Goal: Transaction & Acquisition: Purchase product/service

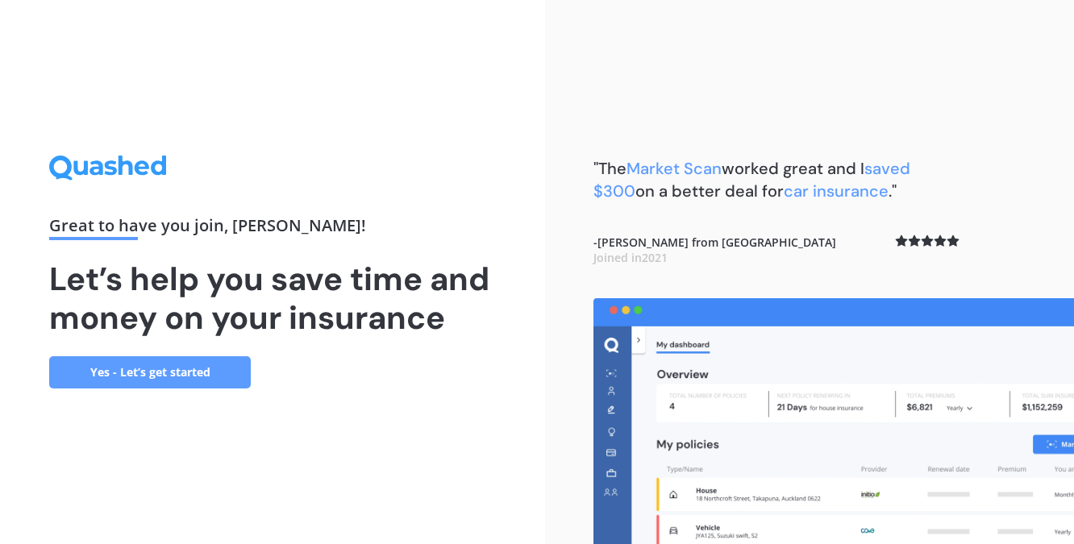
click at [162, 372] on link "Yes - Let’s get started" at bounding box center [150, 372] width 202 height 32
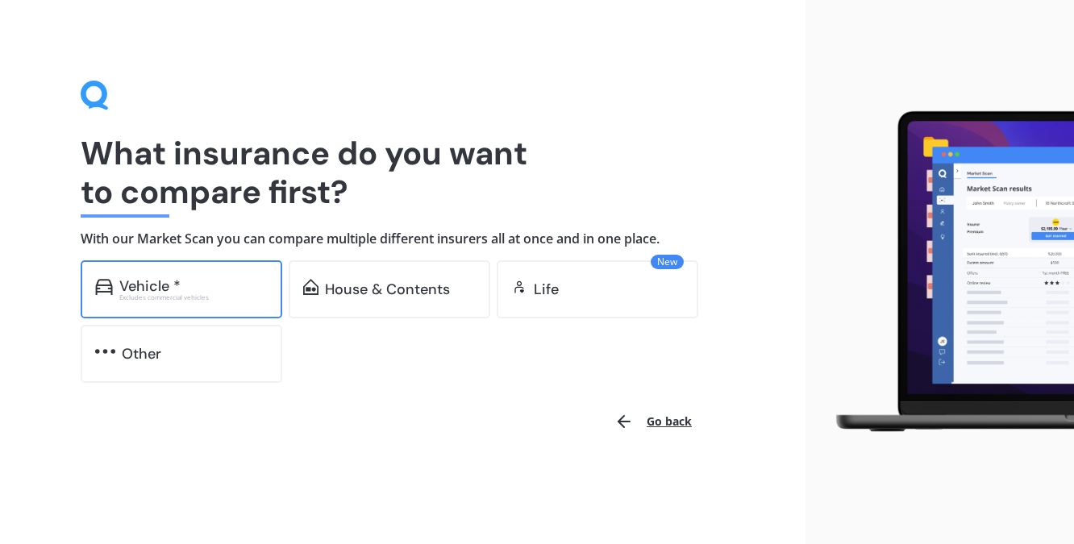
click at [143, 289] on div "Vehicle *" at bounding box center [149, 286] width 61 height 16
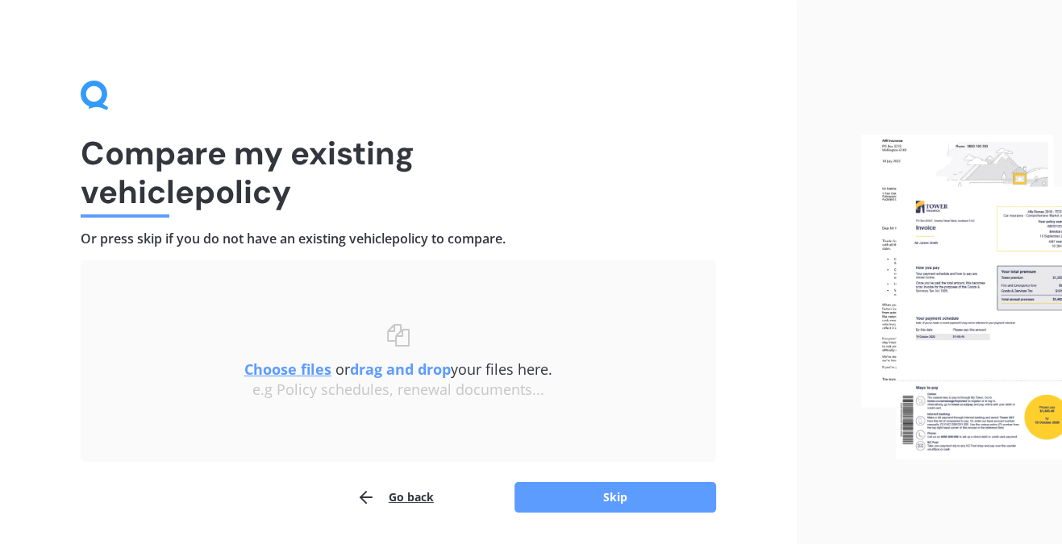
scroll to position [49, 0]
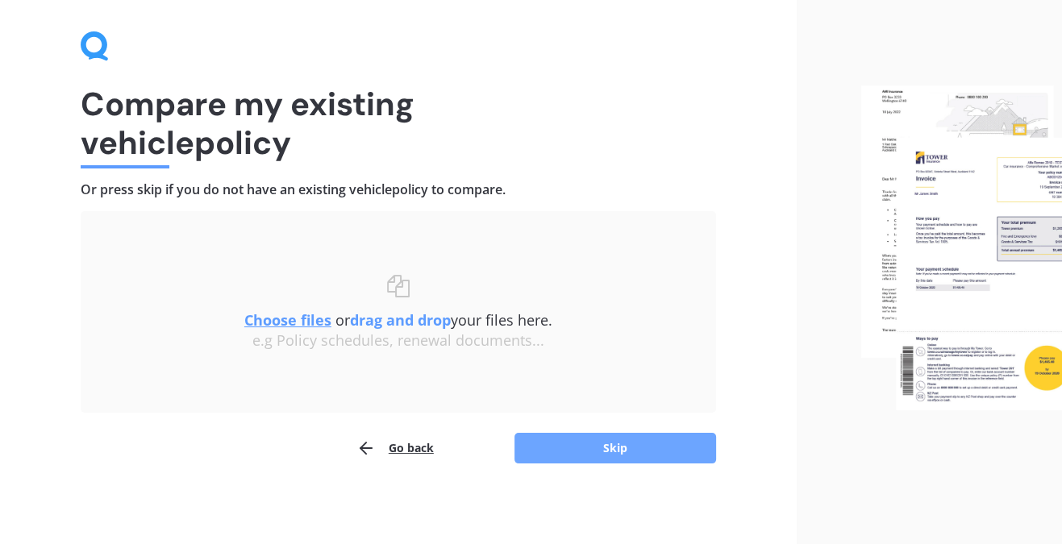
click at [652, 444] on button "Skip" at bounding box center [615, 448] width 202 height 31
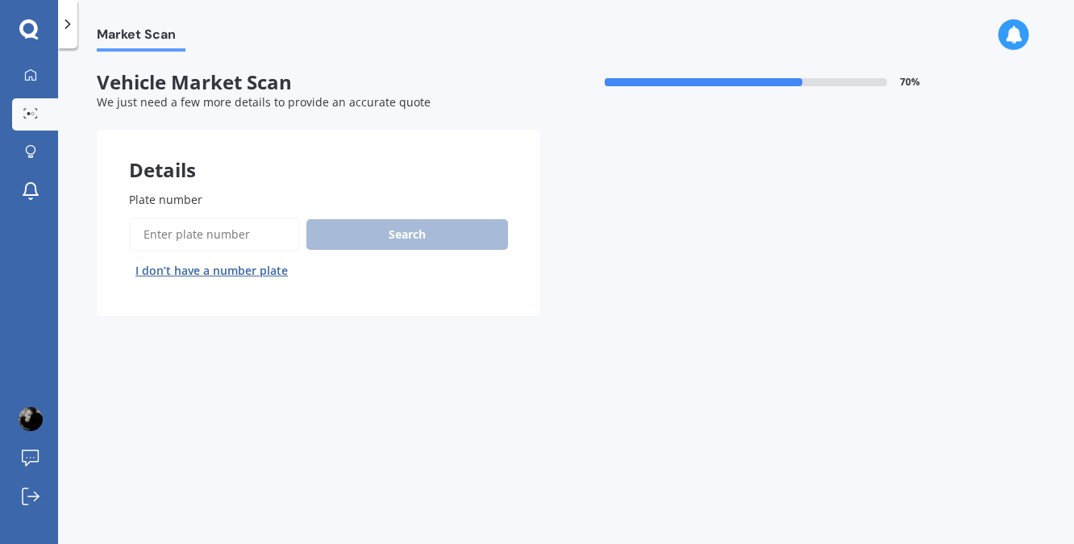
click at [211, 196] on label "Plate number" at bounding box center [315, 199] width 372 height 17
click at [211, 218] on input "Plate number" at bounding box center [214, 235] width 171 height 34
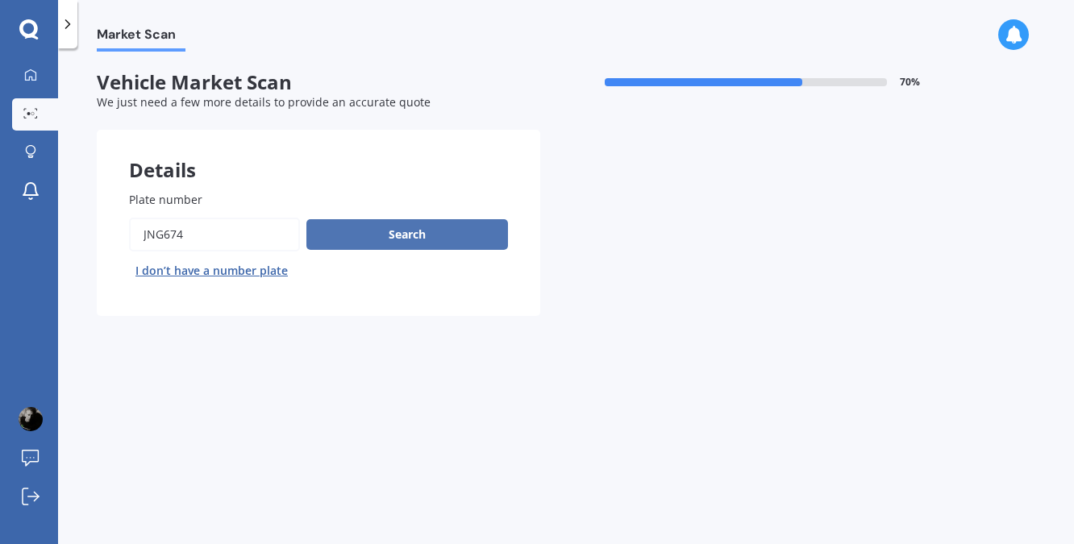
type input "JNG674"
click at [446, 237] on button "Search" at bounding box center [407, 234] width 202 height 31
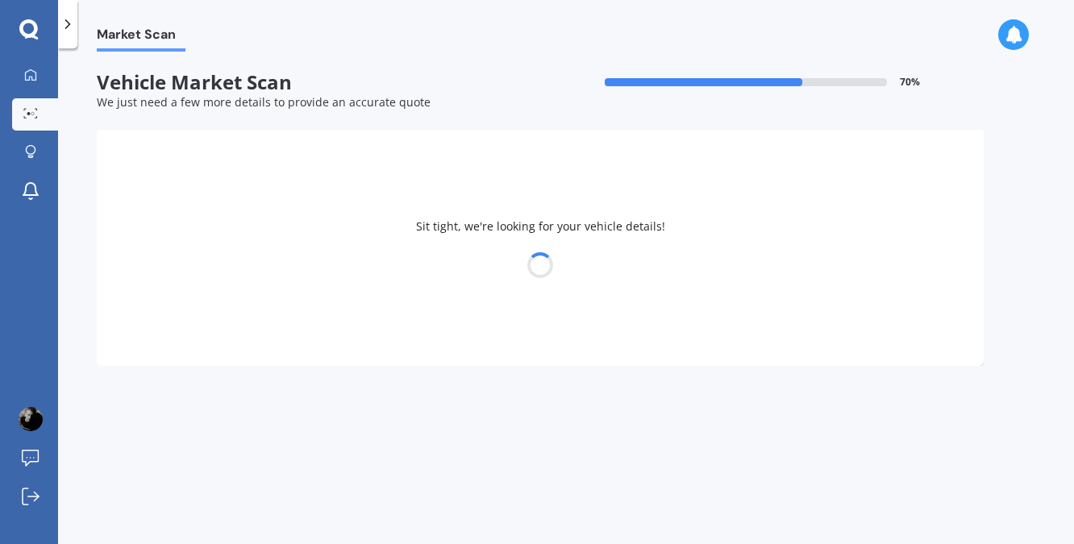
select select "TOYOTA"
select select "[PERSON_NAME]"
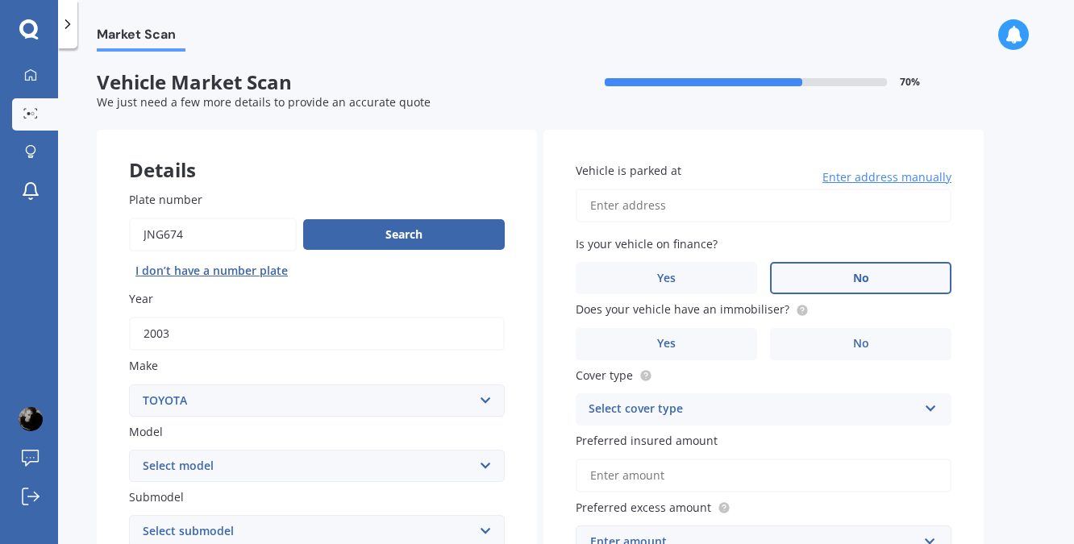
click at [871, 279] on label "No" at bounding box center [860, 278] width 181 height 32
click at [0, 0] on input "No" at bounding box center [0, 0] width 0 height 0
click at [645, 210] on input "Vehicle is parked at" at bounding box center [764, 206] width 376 height 34
type input "[STREET_ADDRESS]"
click at [847, 335] on label "No" at bounding box center [860, 344] width 181 height 32
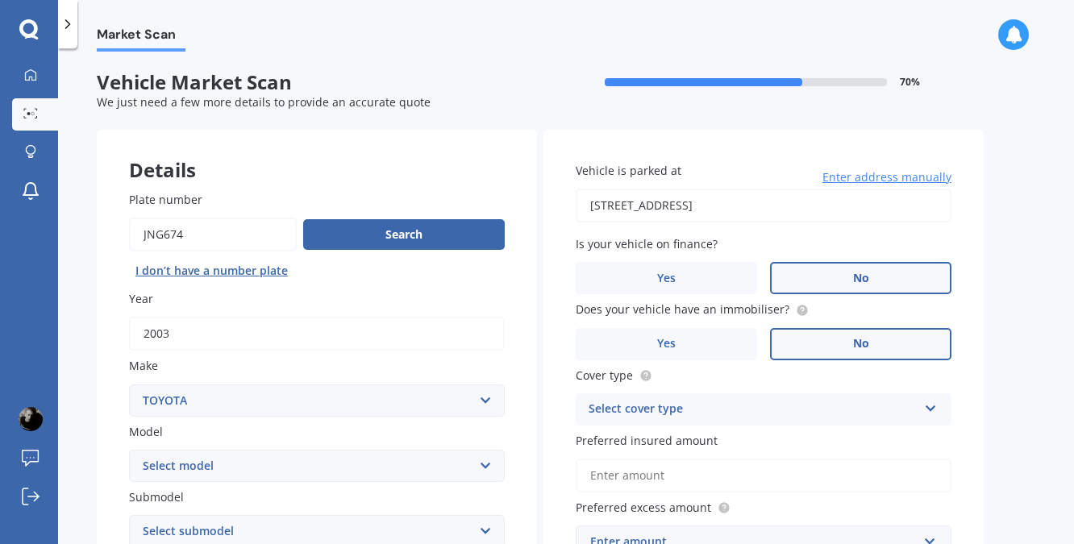
click at [0, 0] on input "No" at bounding box center [0, 0] width 0 height 0
click at [929, 404] on icon at bounding box center [931, 405] width 14 height 11
click at [647, 438] on span "Comprehensive" at bounding box center [631, 440] width 85 height 15
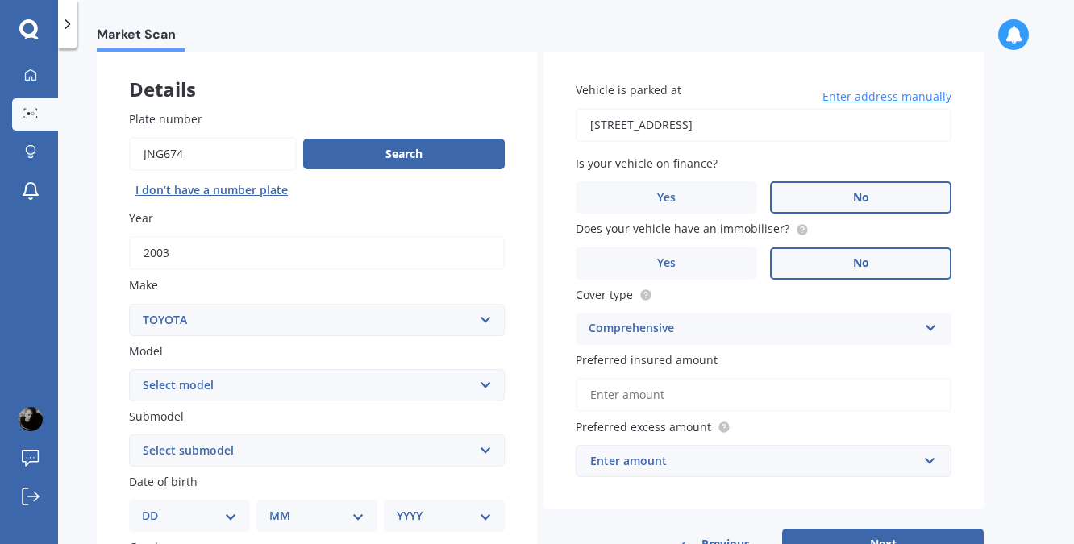
click at [666, 393] on input "Preferred insured amount" at bounding box center [764, 395] width 376 height 34
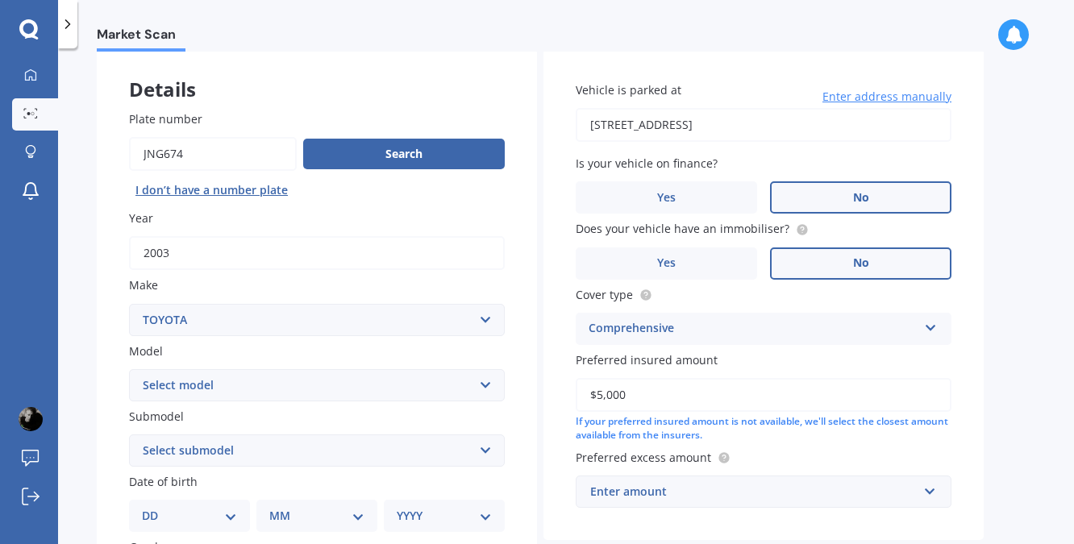
type input "$5,000"
click at [674, 458] on span "Preferred excess amount" at bounding box center [643, 457] width 135 height 15
click at [933, 488] on input "text" at bounding box center [757, 491] width 361 height 31
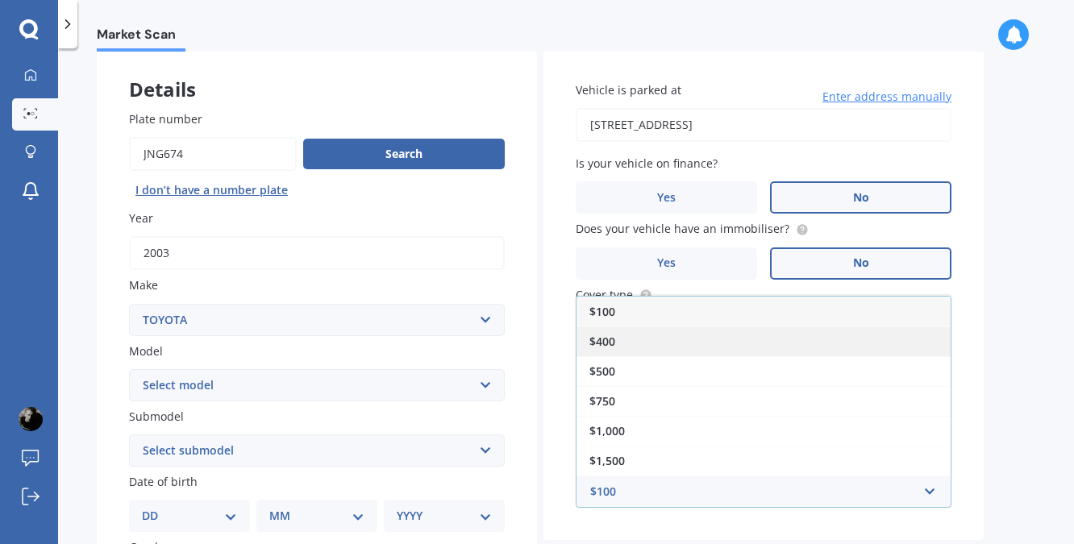
click at [609, 344] on span "$400" at bounding box center [602, 341] width 26 height 15
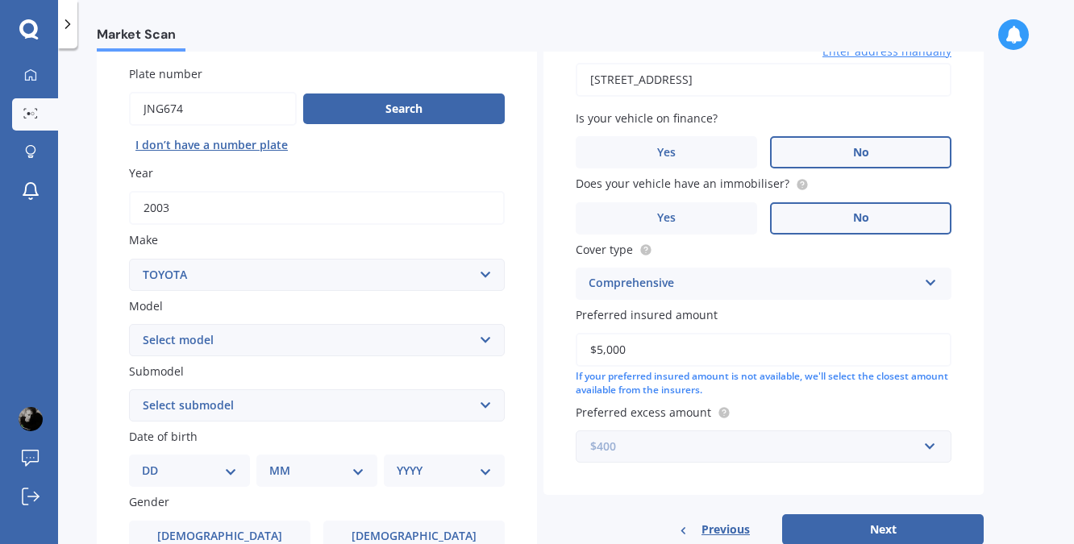
scroll to position [161, 0]
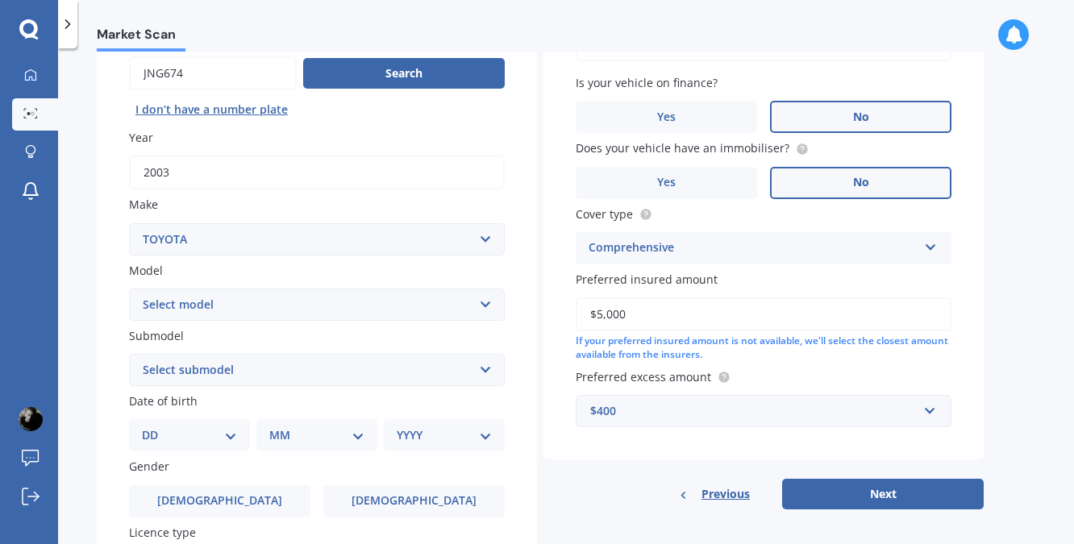
click at [148, 435] on select "DD 01 02 03 04 05 06 07 08 09 10 11 12 13 14 15 16 17 18 19 20 21 22 23 24 25 2…" at bounding box center [189, 435] width 95 height 18
click at [155, 426] on select "DD 01 02 03 04 05 06 07 08 09 10 11 12 13 14 15 16 17 18 19 20 21 22 23 24 25 2…" at bounding box center [189, 435] width 95 height 18
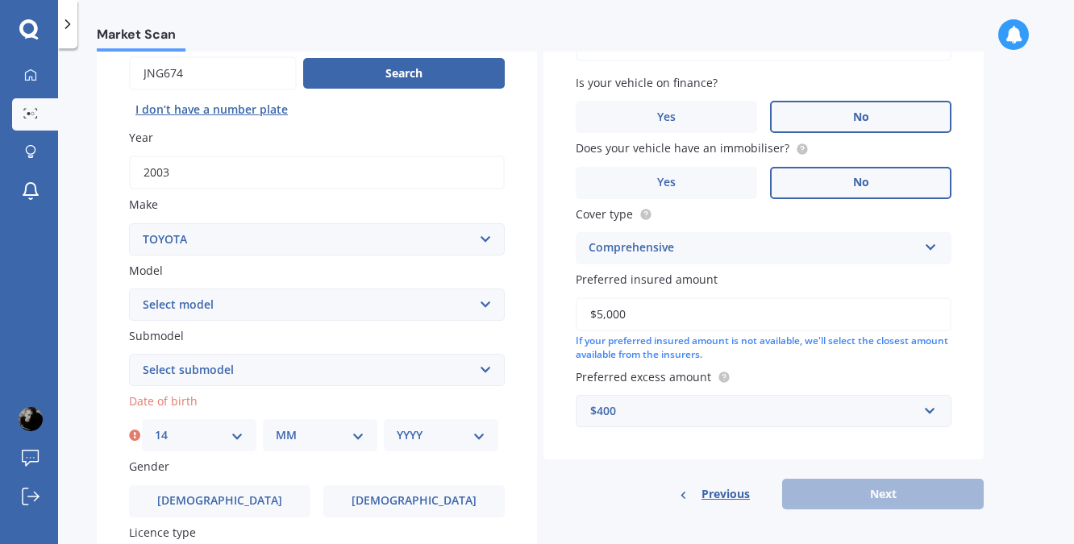
click at [158, 435] on select "DD 01 02 03 04 05 06 07 08 09 10 11 12 13 14 15 16 17 18 19 20 21 22 23 24 25 2…" at bounding box center [199, 435] width 89 height 18
select select "26"
click at [155, 426] on select "DD 01 02 03 04 05 06 07 08 09 10 11 12 13 14 15 16 17 18 19 20 21 22 23 24 25 2…" at bounding box center [199, 435] width 89 height 18
click at [286, 434] on select "MM 01 02 03 04 05 06 07 08 09 10 11 12" at bounding box center [320, 435] width 89 height 18
select select "10"
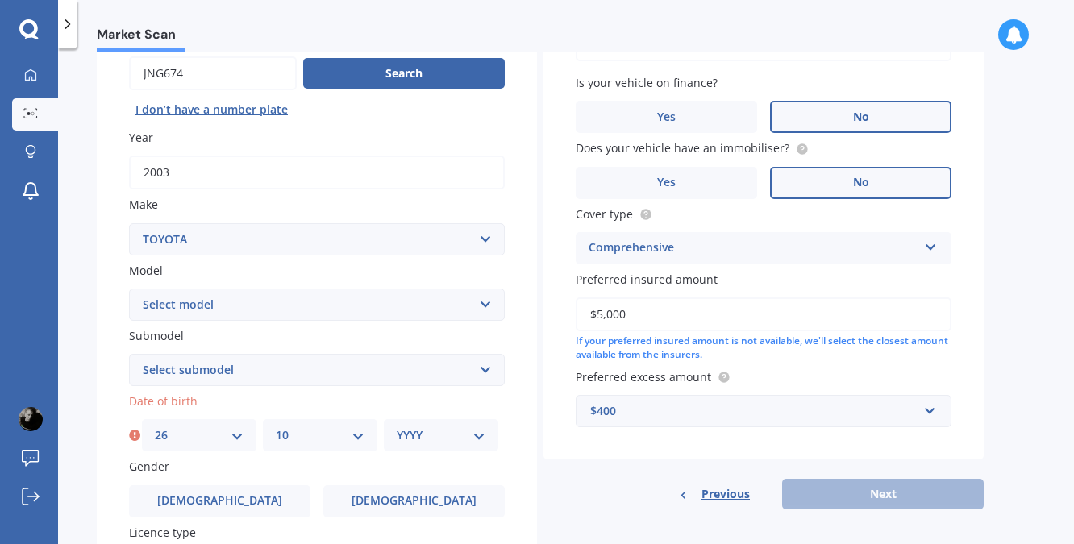
click at [276, 426] on select "MM 01 02 03 04 05 06 07 08 09 10 11 12" at bounding box center [320, 435] width 89 height 18
click at [410, 428] on select "YYYY 2025 2024 2023 2022 2021 2020 2019 2018 2017 2016 2015 2014 2013 2012 2011…" at bounding box center [441, 435] width 89 height 18
select select "1958"
click at [397, 426] on select "YYYY 2025 2024 2023 2022 2021 2020 2019 2018 2017 2016 2015 2014 2013 2012 2011…" at bounding box center [441, 435] width 89 height 18
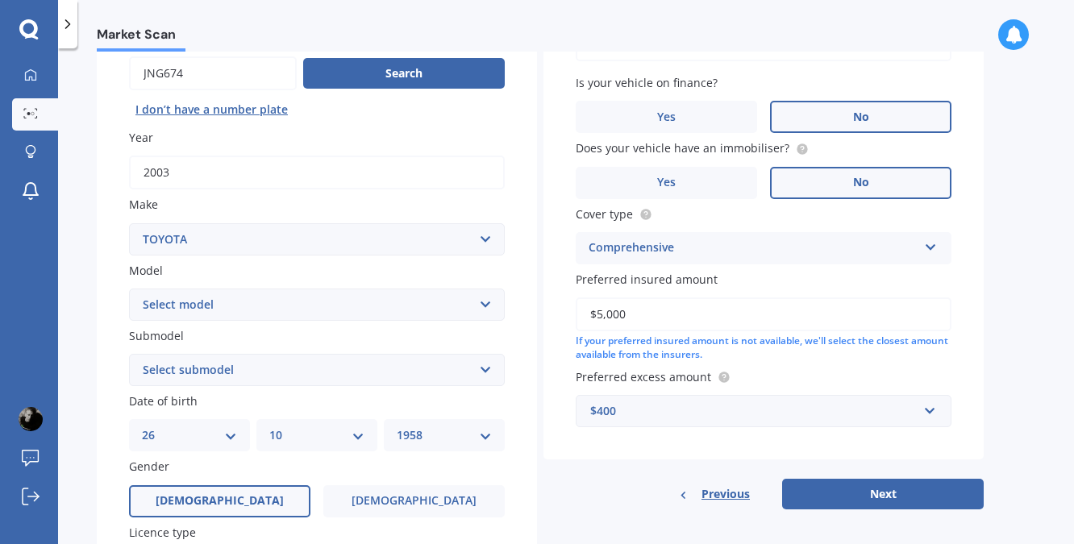
click at [185, 499] on label "[DEMOGRAPHIC_DATA]" at bounding box center [219, 501] width 181 height 32
click at [0, 0] on input "[DEMOGRAPHIC_DATA]" at bounding box center [0, 0] width 0 height 0
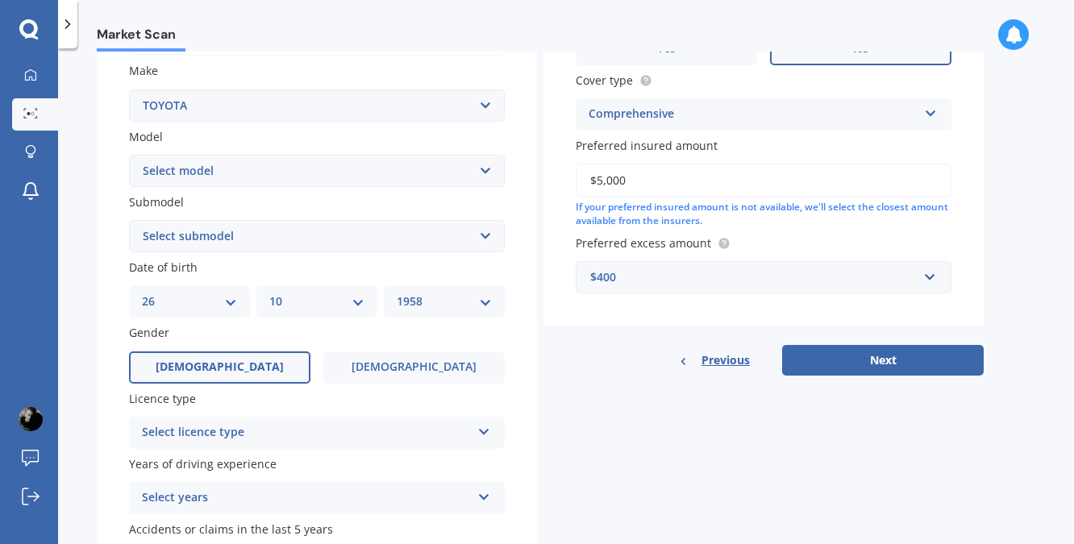
scroll to position [322, 0]
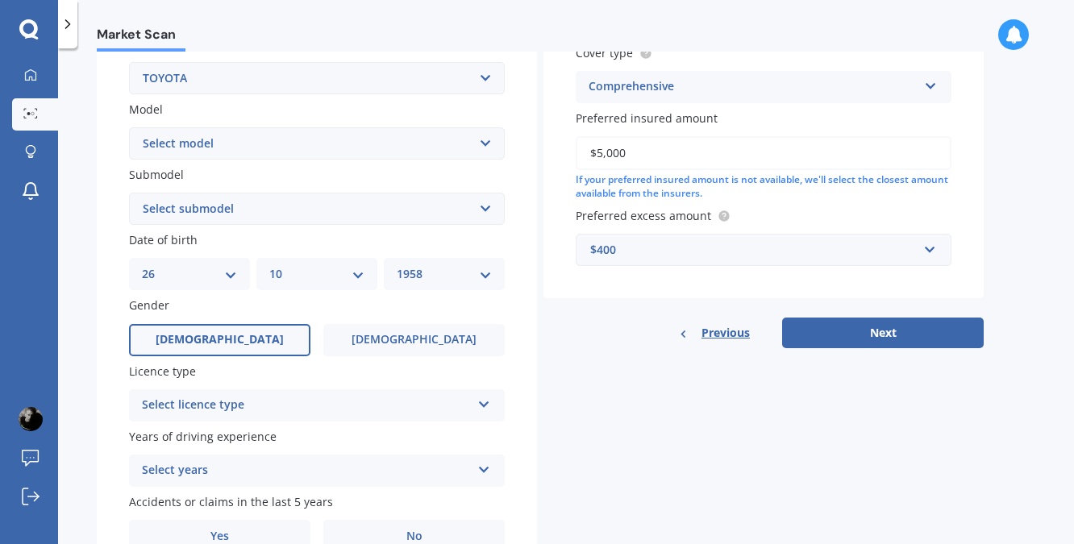
click at [480, 399] on icon at bounding box center [484, 401] width 14 height 11
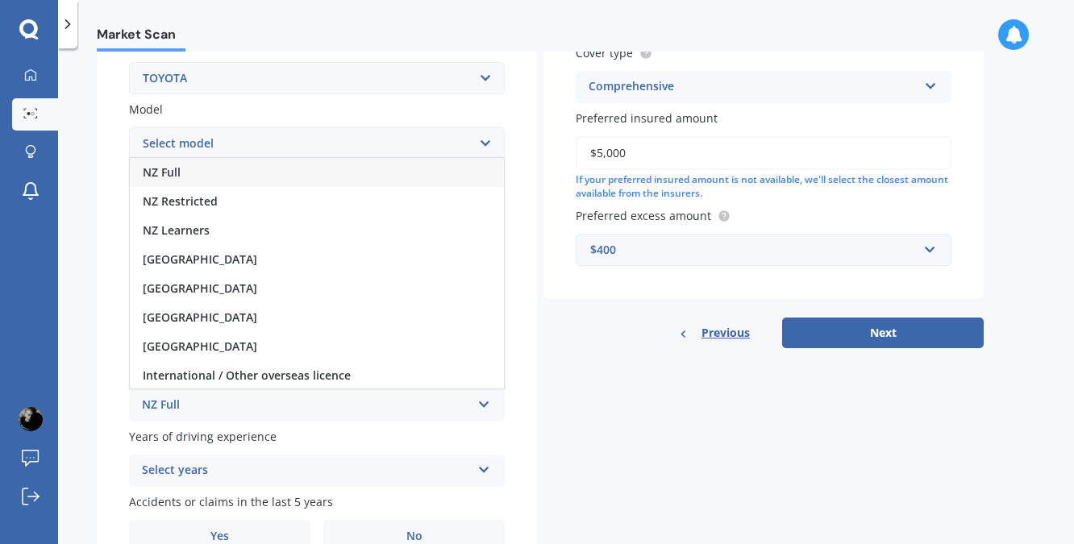
click at [168, 171] on span "NZ Full" at bounding box center [162, 171] width 38 height 15
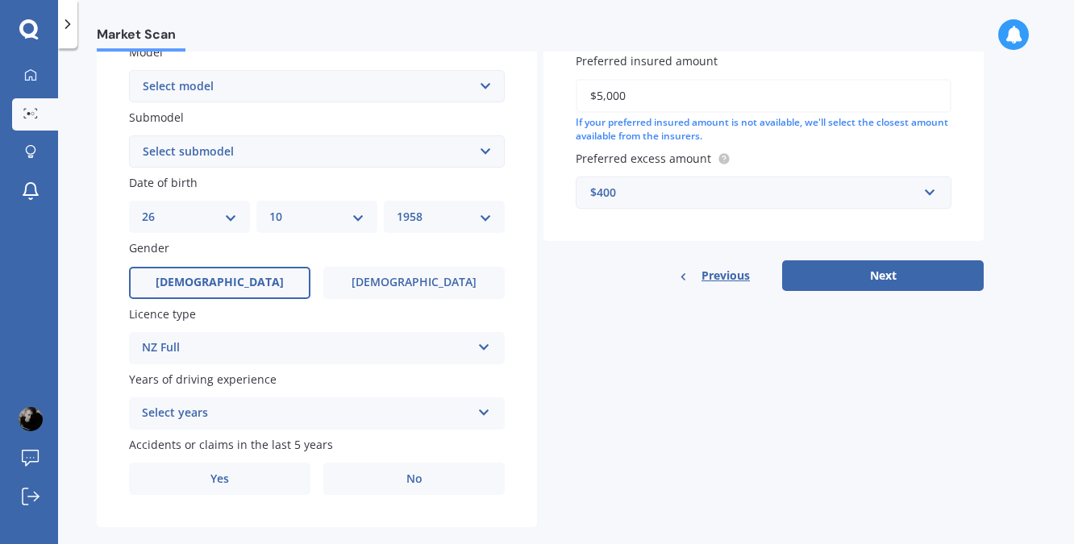
scroll to position [403, 0]
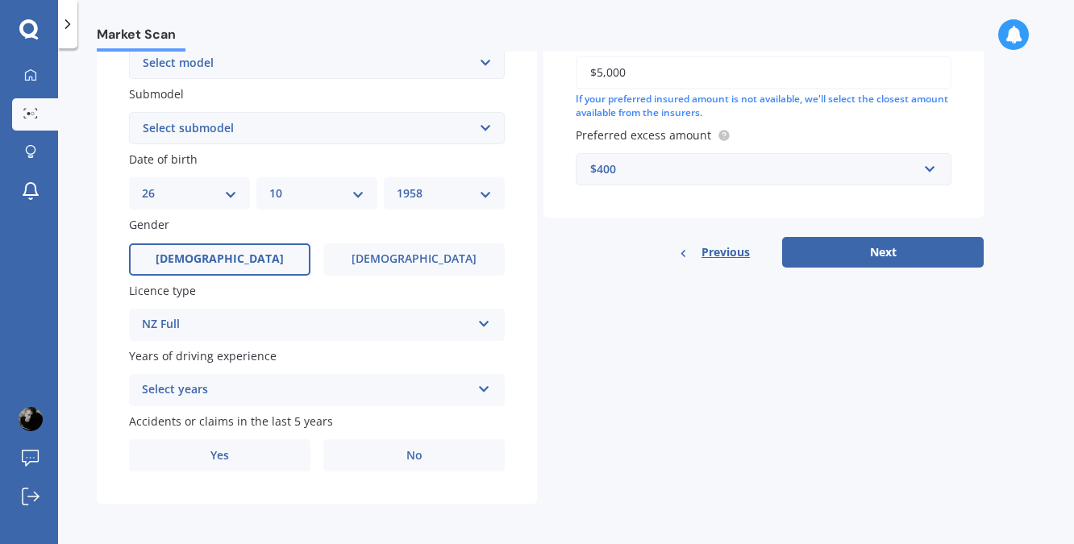
click at [482, 386] on icon at bounding box center [484, 385] width 14 height 11
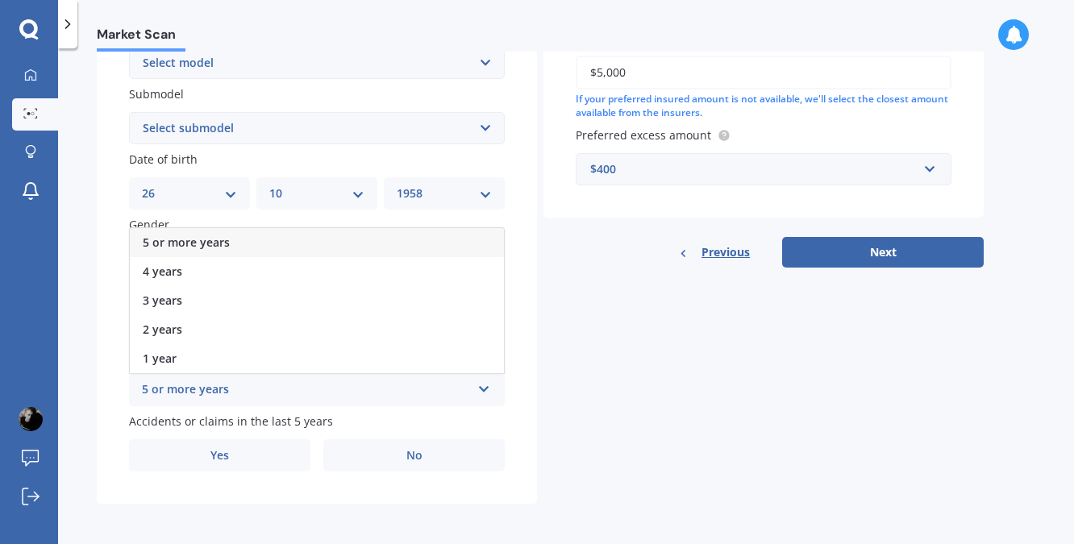
click at [202, 245] on span "5 or more years" at bounding box center [186, 242] width 87 height 15
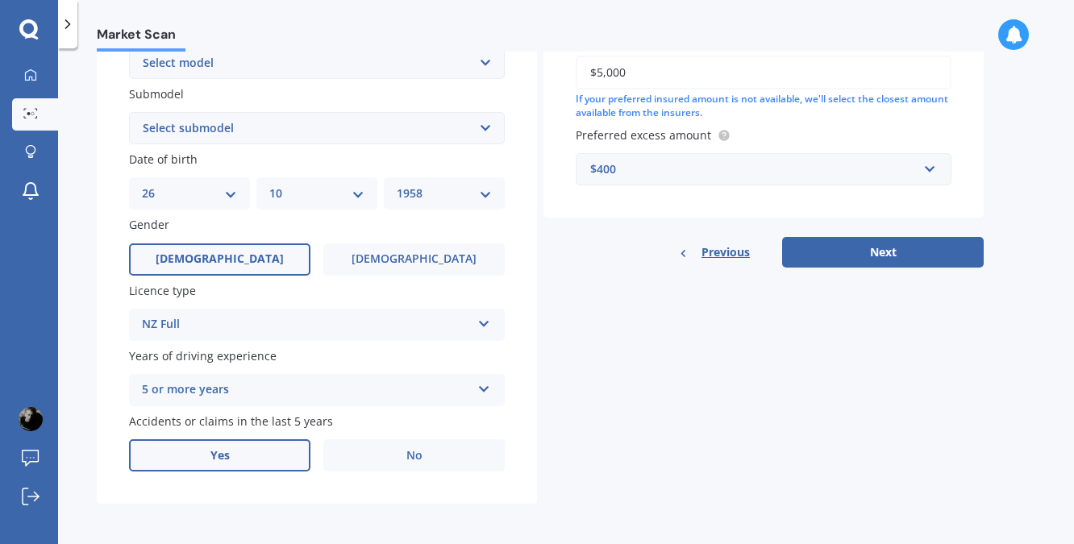
click at [216, 455] on span "Yes" at bounding box center [219, 456] width 19 height 14
click at [0, 0] on input "Yes" at bounding box center [0, 0] width 0 height 0
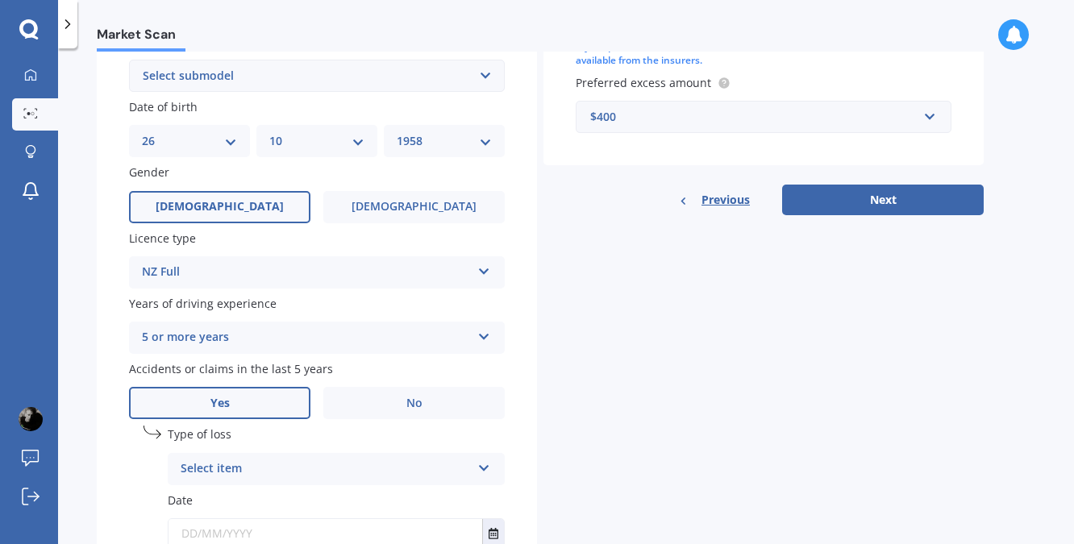
scroll to position [484, 0]
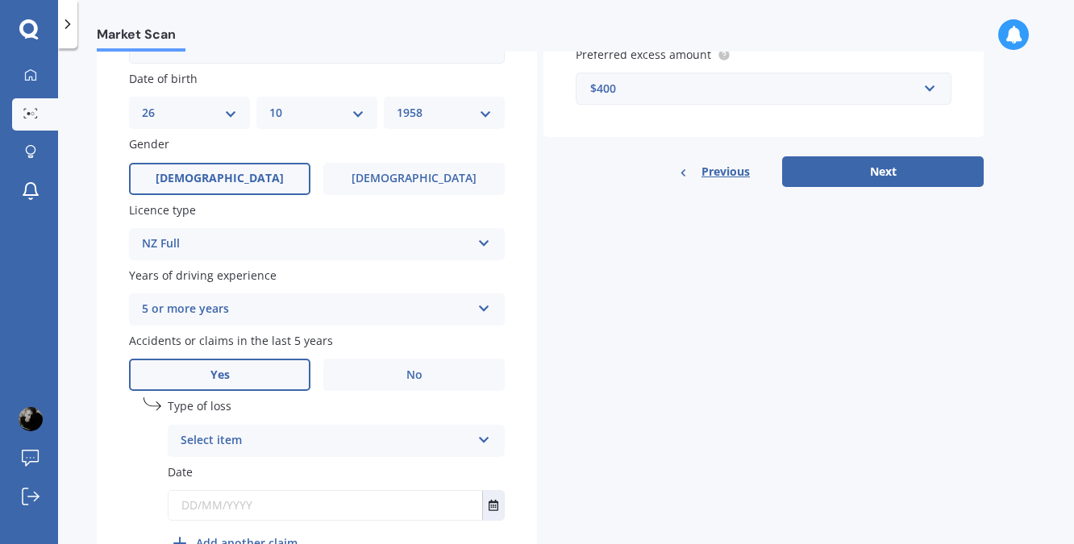
click at [484, 435] on icon at bounding box center [484, 436] width 14 height 11
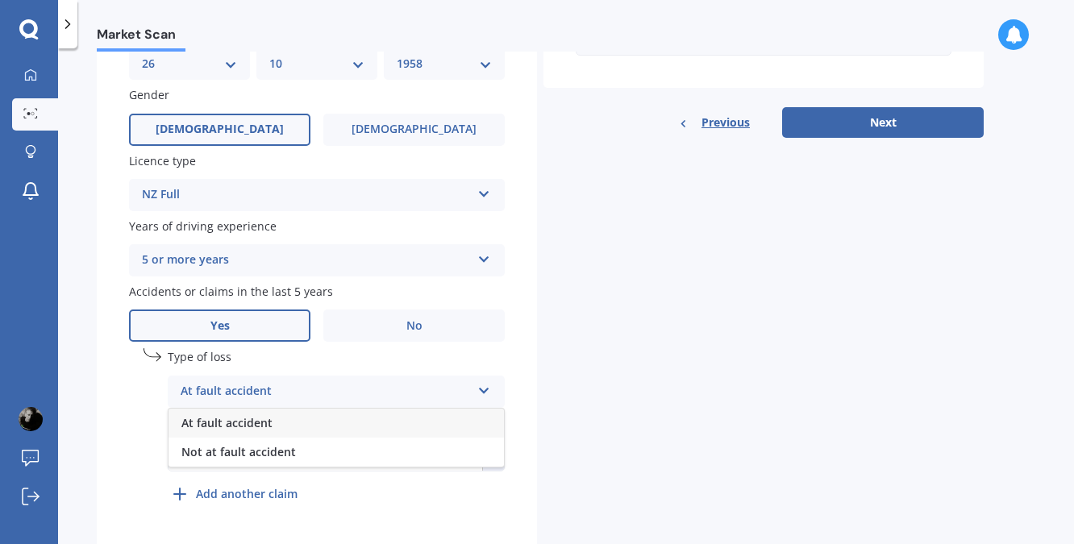
scroll to position [580, 0]
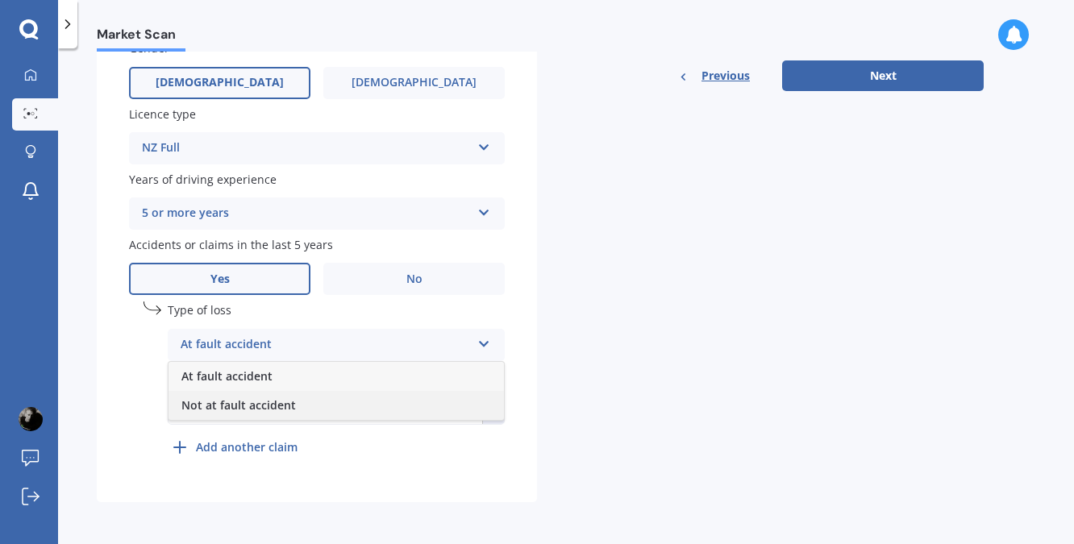
click at [268, 406] on span "Not at fault accident" at bounding box center [238, 404] width 114 height 15
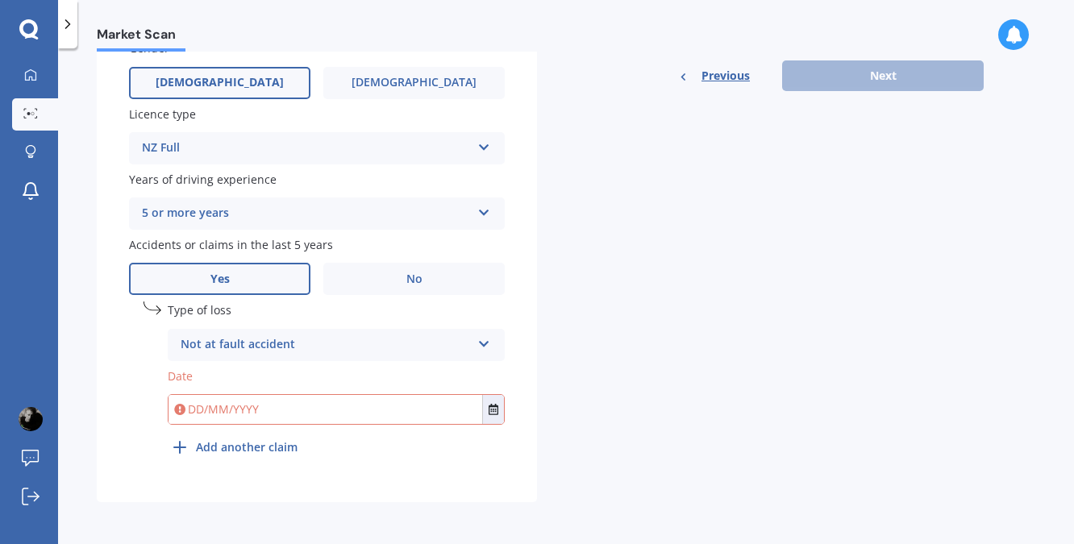
click at [192, 416] on input "text" at bounding box center [325, 409] width 314 height 29
click at [190, 413] on input "text" at bounding box center [325, 409] width 314 height 29
type input "[DATE]"
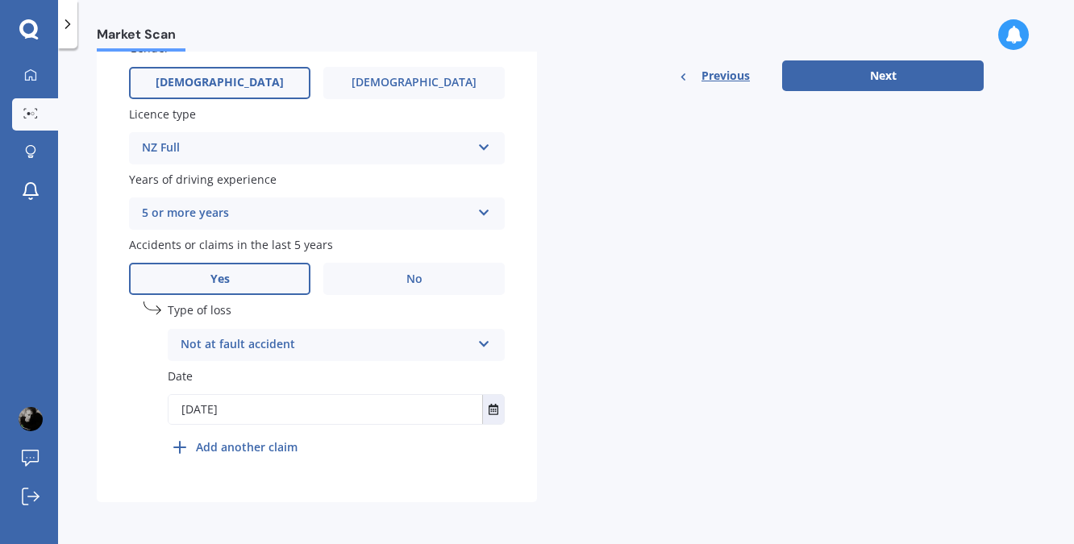
click at [746, 373] on div "Details Plate number Search I don’t have a number plate Year [DATE] Make Select…" at bounding box center [540, 26] width 887 height 952
click at [483, 337] on icon at bounding box center [484, 340] width 14 height 11
click at [926, 69] on button "Next" at bounding box center [883, 75] width 202 height 31
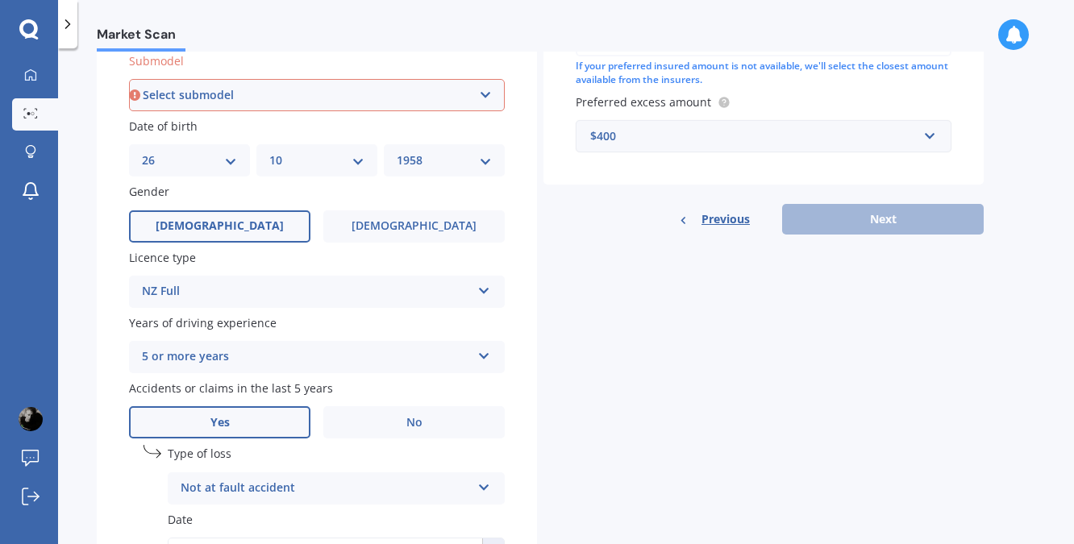
scroll to position [435, 0]
click at [486, 94] on select "Select submodel (All)" at bounding box center [317, 96] width 376 height 32
select select "(ALL)"
click at [129, 80] on select "Select submodel (All)" at bounding box center [317, 96] width 376 height 32
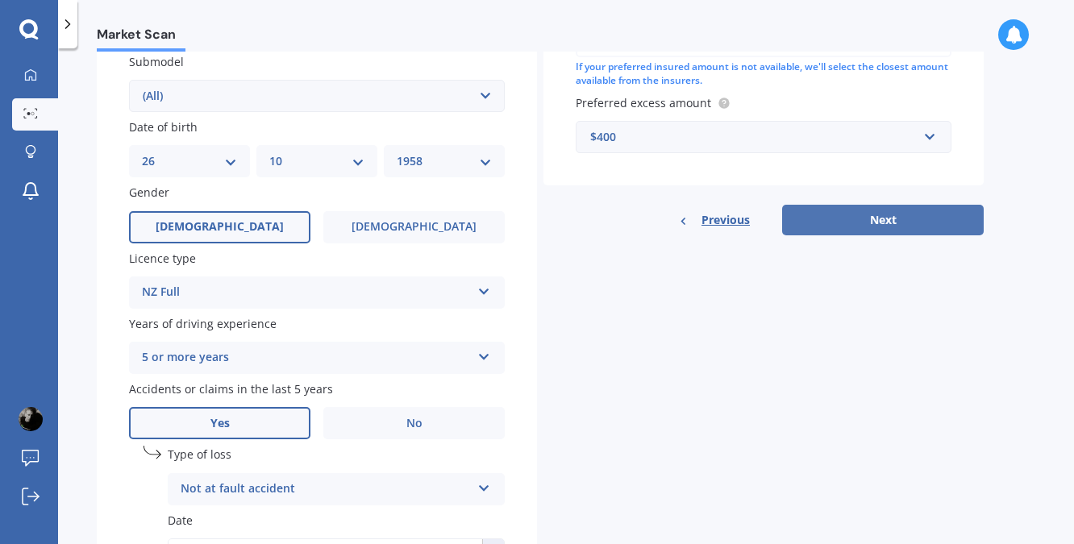
click at [887, 219] on button "Next" at bounding box center [883, 220] width 202 height 31
select select "26"
select select "10"
select select "1958"
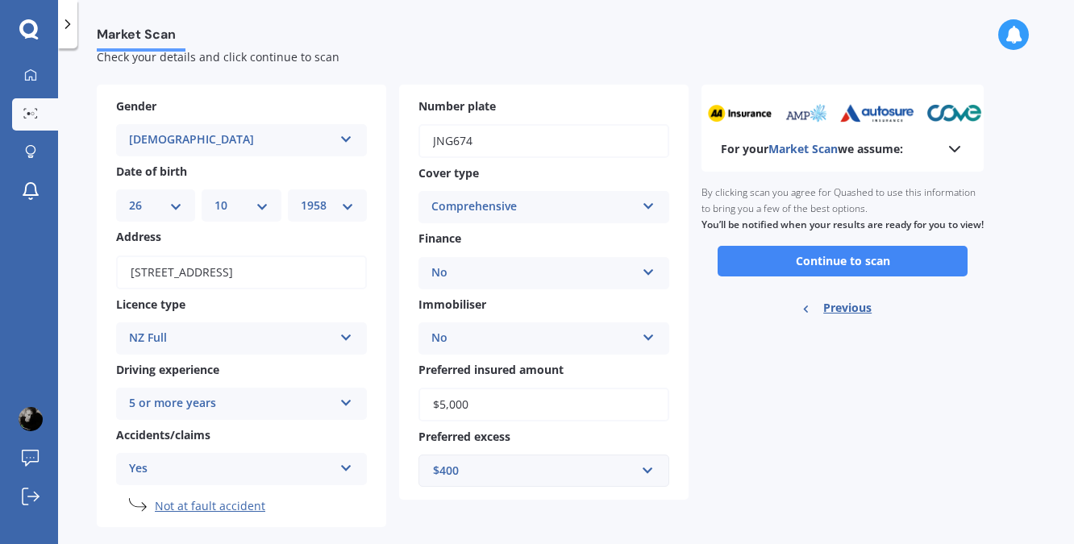
scroll to position [70, 0]
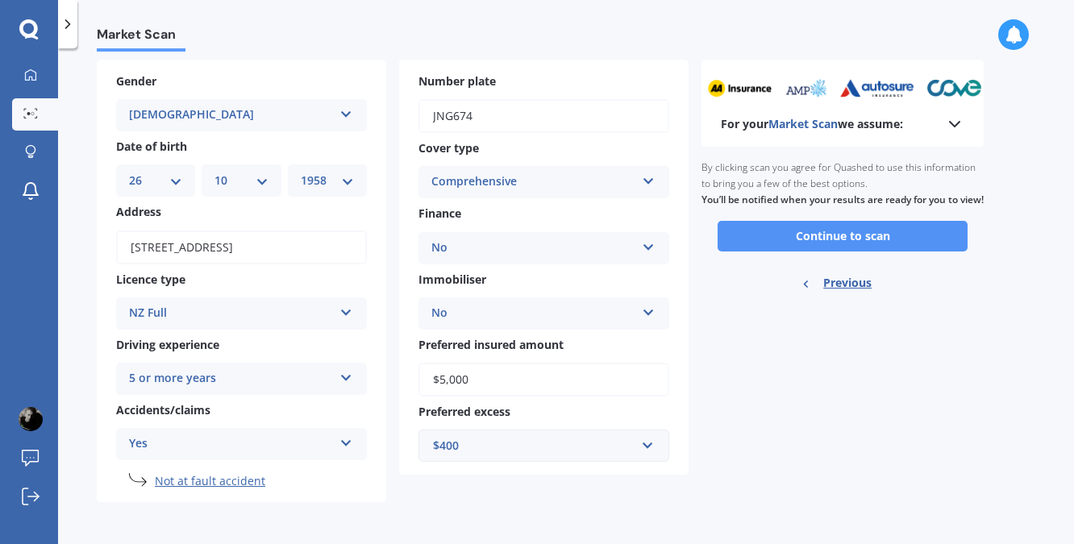
click at [822, 250] on button "Continue to scan" at bounding box center [842, 236] width 250 height 31
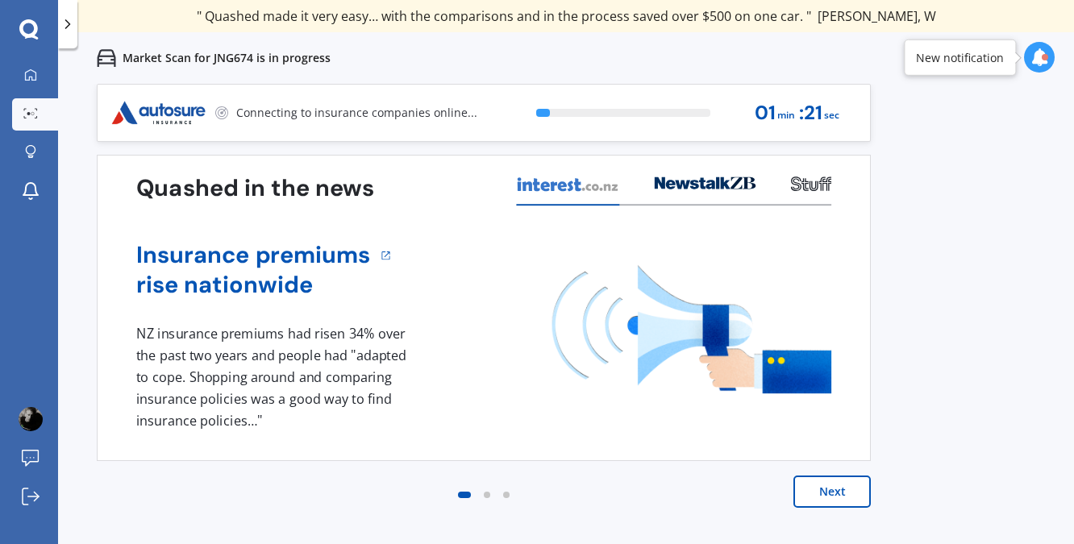
click at [827, 489] on button "Next" at bounding box center [831, 492] width 77 height 32
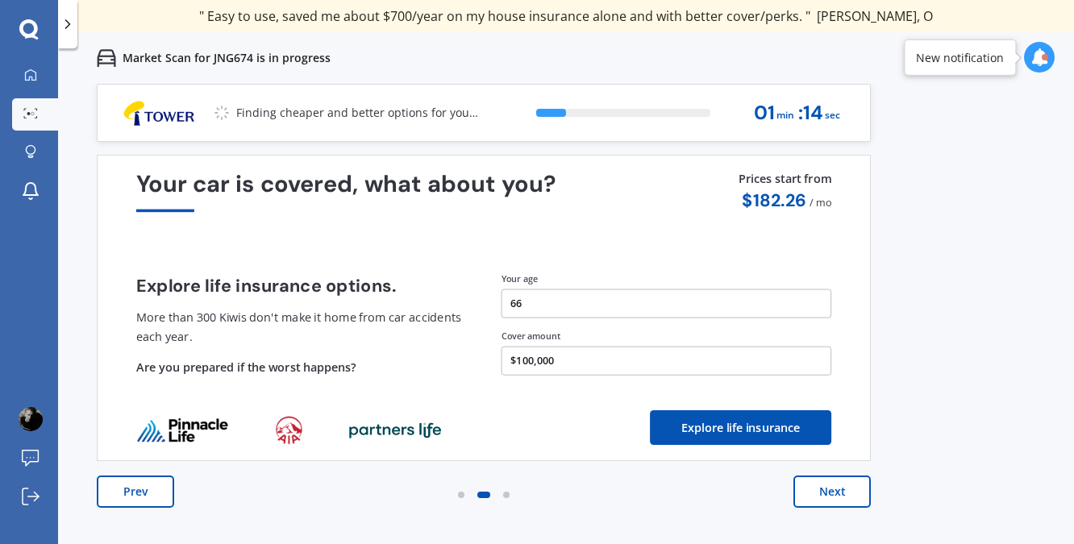
click at [825, 484] on button "Next" at bounding box center [831, 492] width 77 height 32
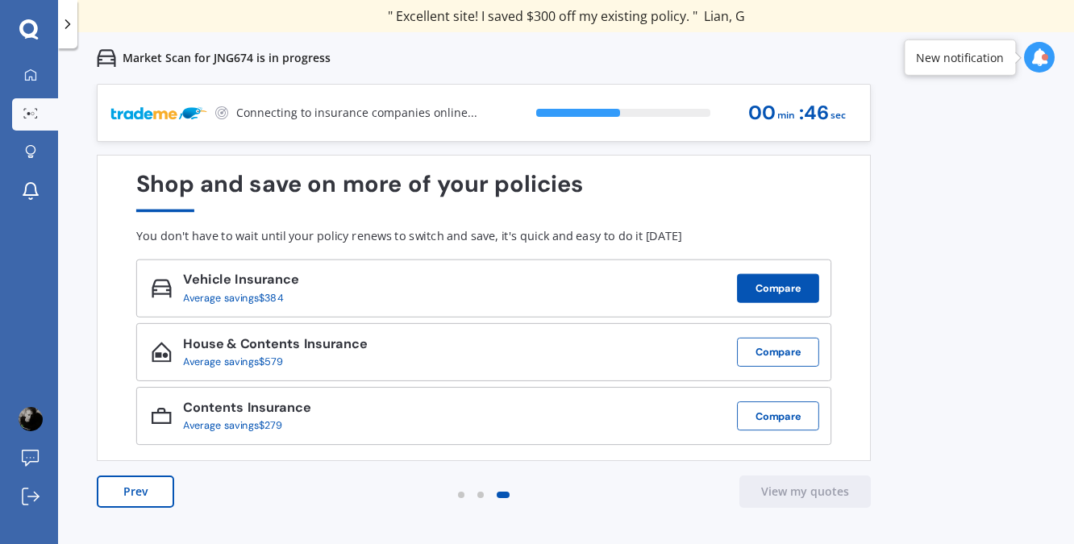
click at [791, 287] on button "Compare" at bounding box center [778, 288] width 82 height 29
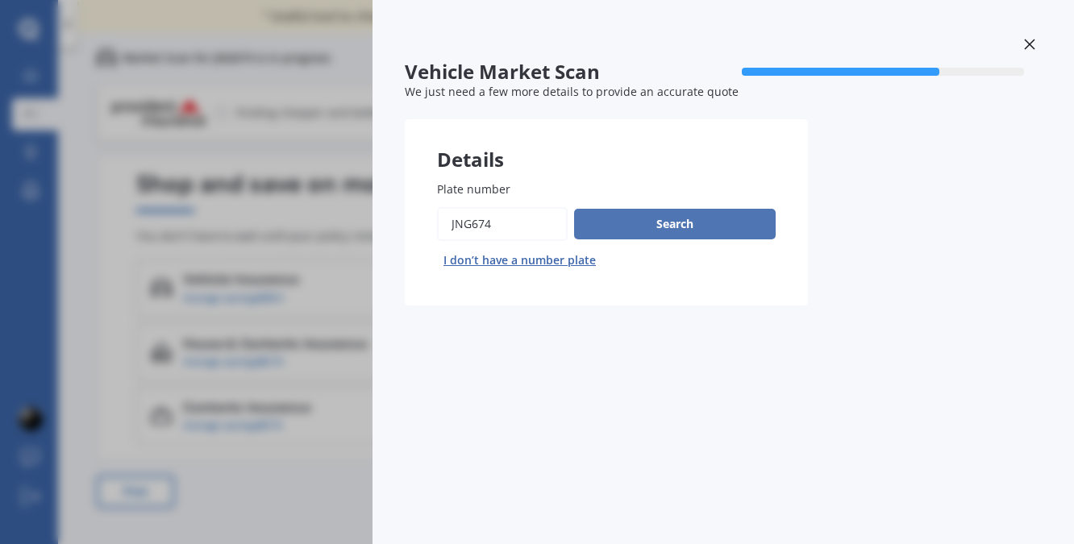
click at [676, 224] on button "Search" at bounding box center [675, 224] width 202 height 31
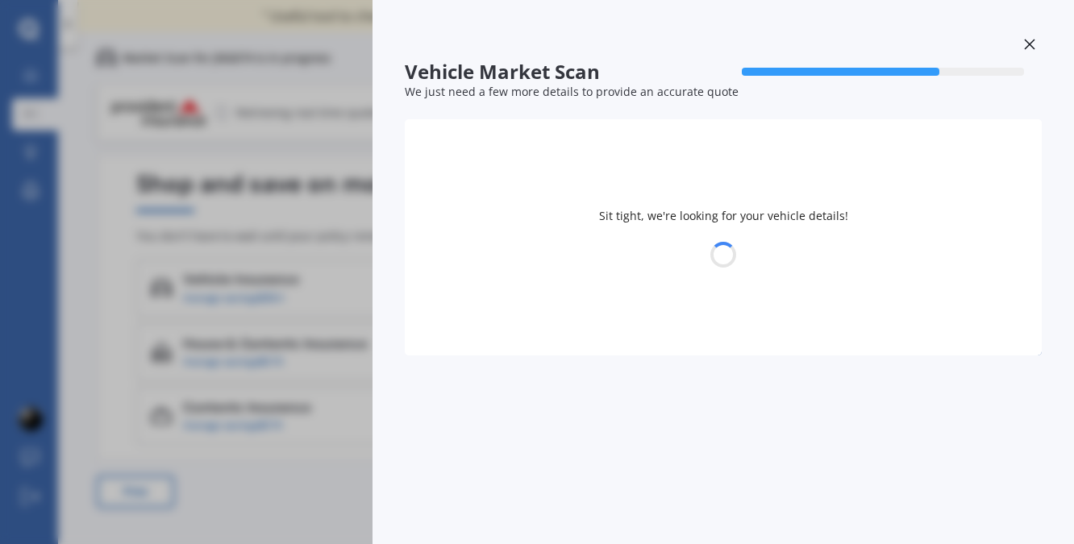
select select "TOYOTA"
select select "[PERSON_NAME]"
select select "26"
select select "10"
select select "1958"
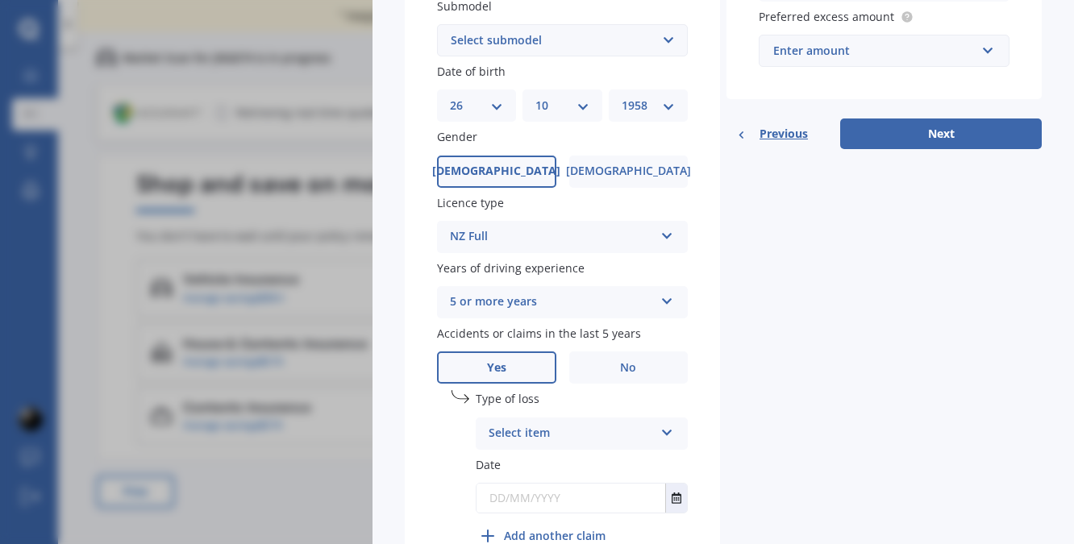
scroll to position [484, 0]
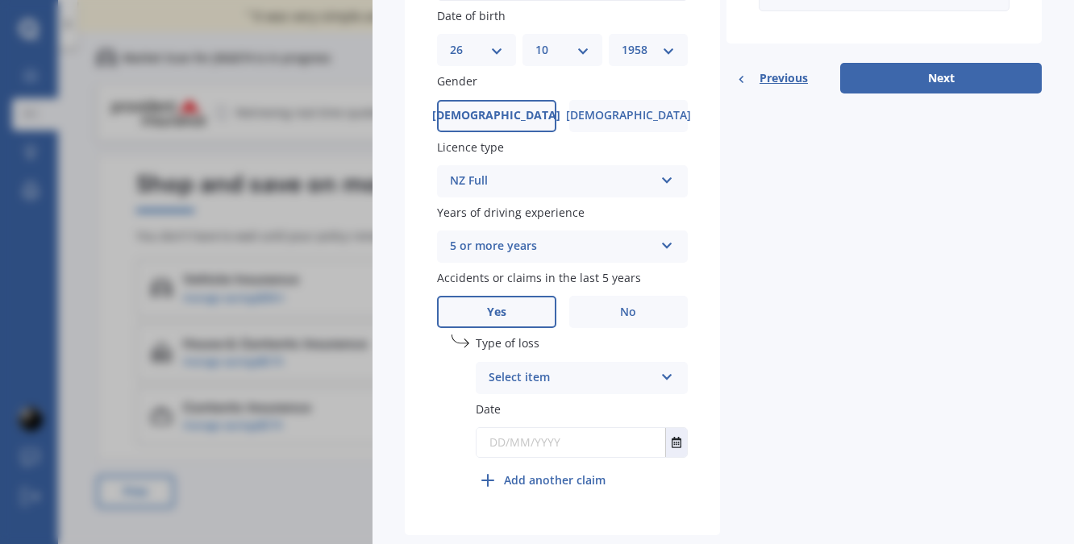
scroll to position [564, 0]
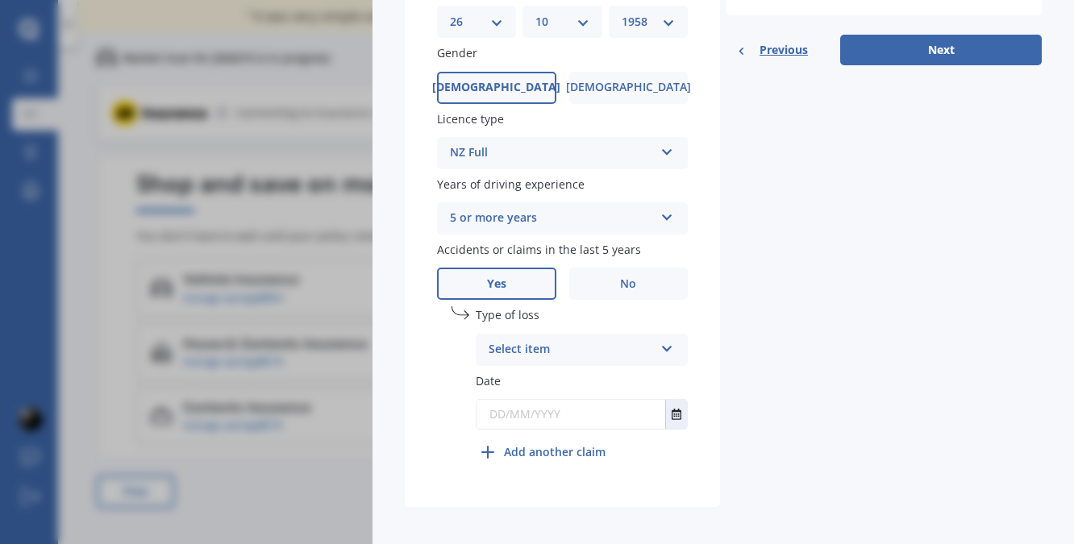
click at [663, 351] on icon at bounding box center [667, 345] width 14 height 11
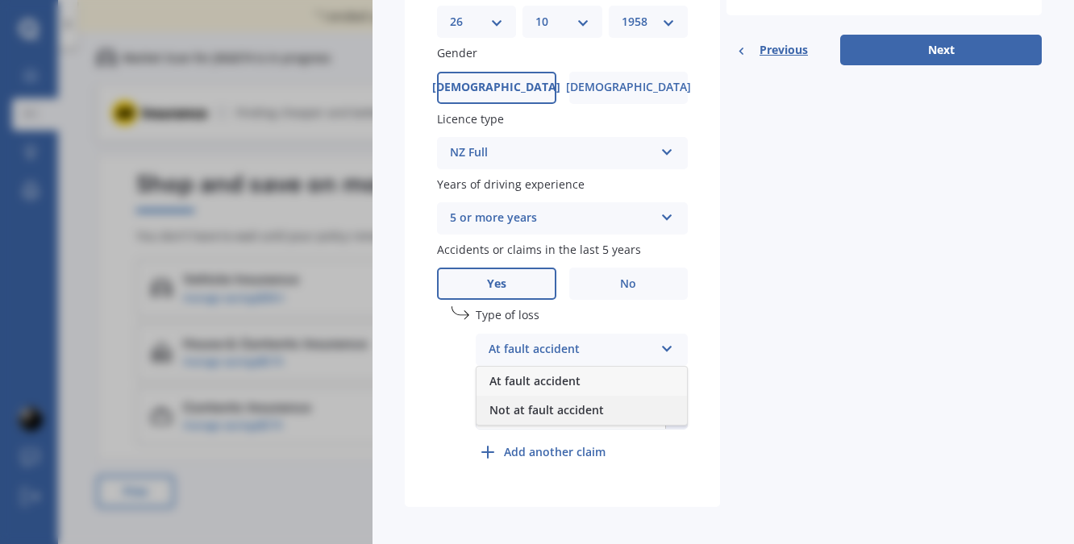
click at [532, 412] on span "Not at fault accident" at bounding box center [546, 409] width 114 height 15
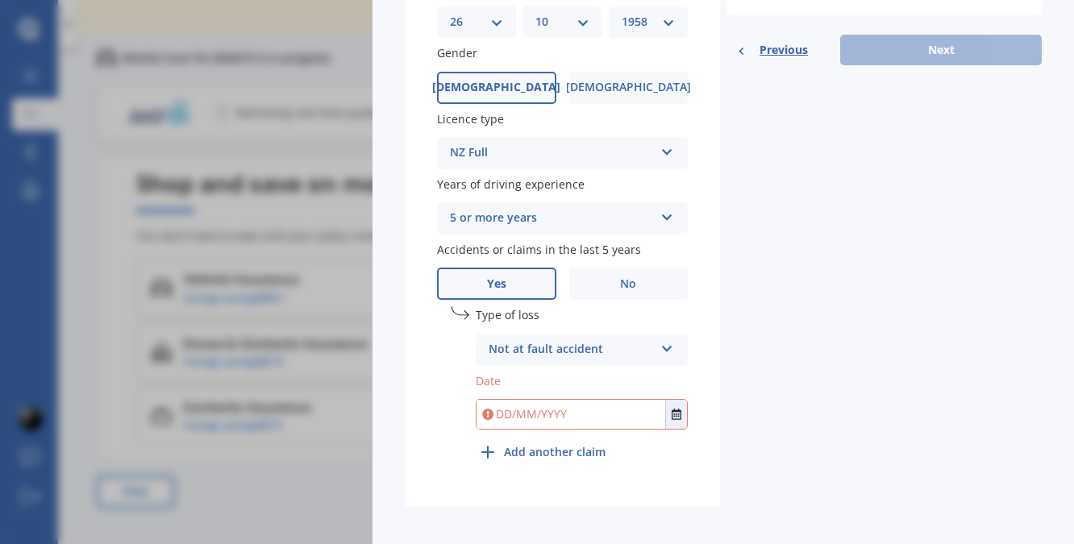
click at [506, 412] on input "text" at bounding box center [570, 414] width 189 height 29
type input "27"
click at [505, 415] on input "text" at bounding box center [570, 414] width 189 height 29
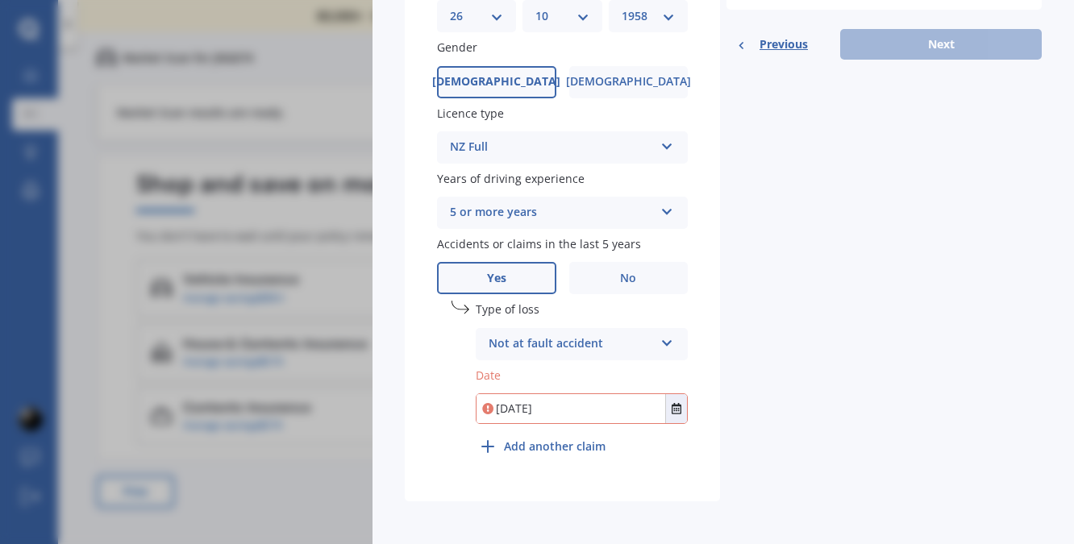
scroll to position [572, 0]
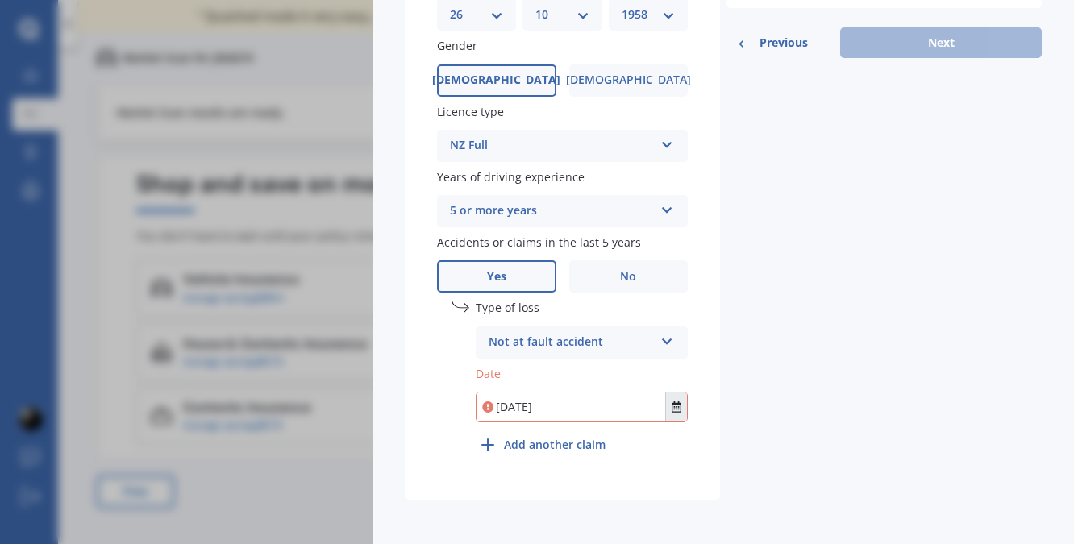
type input "[DATE]"
click at [665, 402] on button "Select date" at bounding box center [676, 407] width 22 height 29
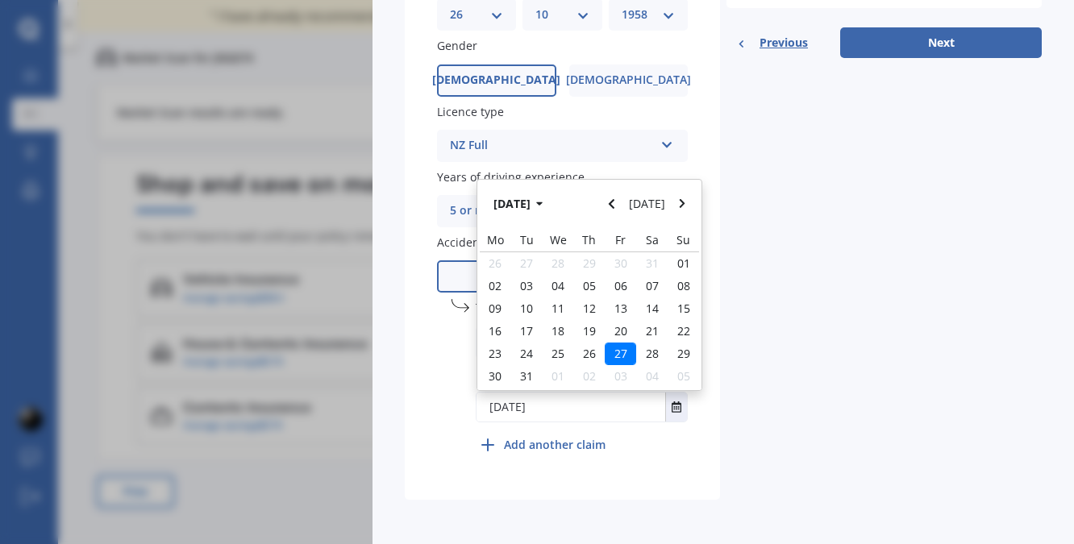
click at [618, 351] on span "27" at bounding box center [620, 353] width 13 height 15
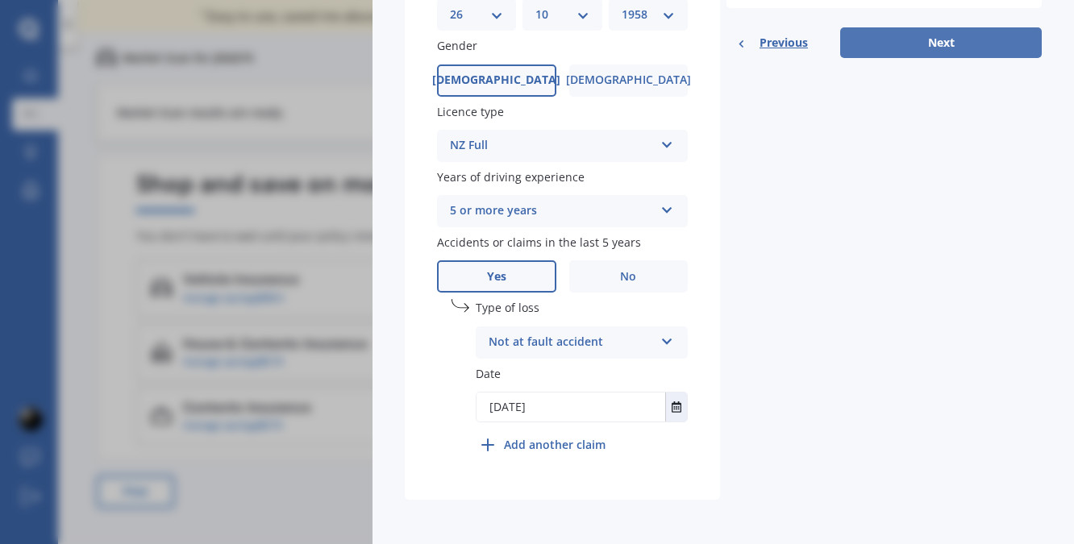
click at [951, 48] on button "Next" at bounding box center [941, 42] width 202 height 31
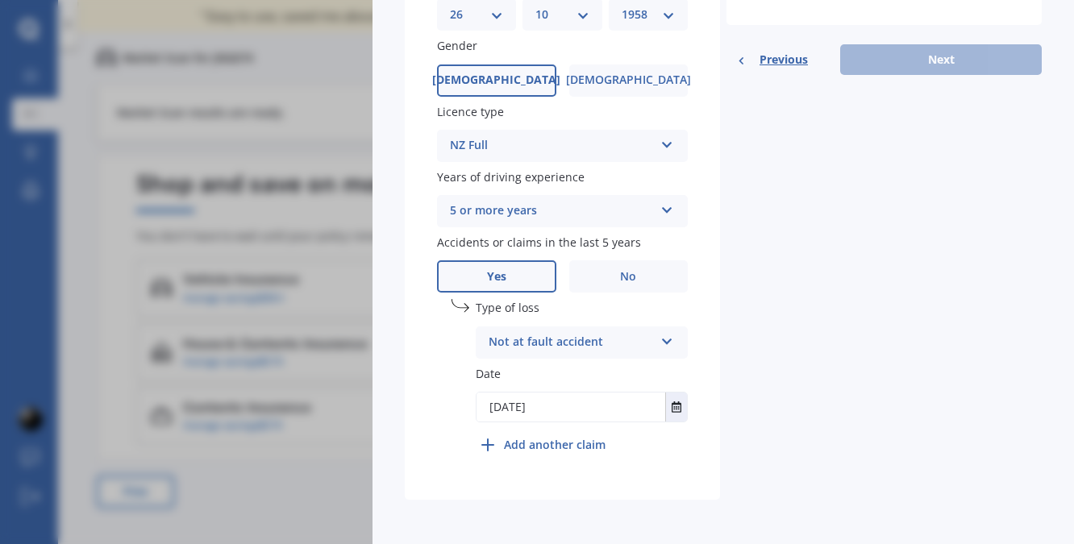
scroll to position [193, 0]
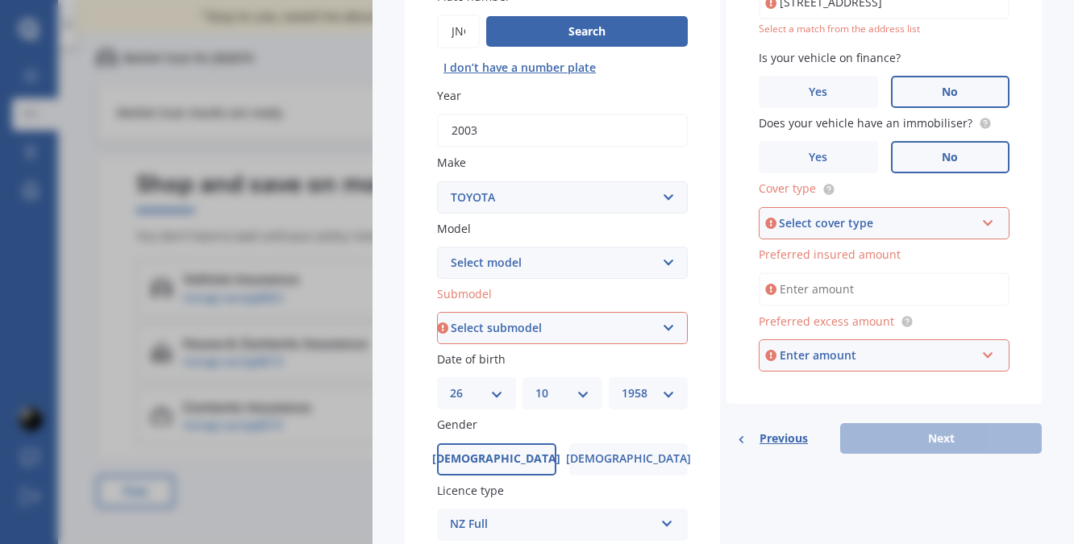
click at [664, 335] on select "Select submodel (All)" at bounding box center [562, 328] width 251 height 32
select select "(ALL)"
click at [437, 312] on select "Select submodel (All)" at bounding box center [562, 328] width 251 height 32
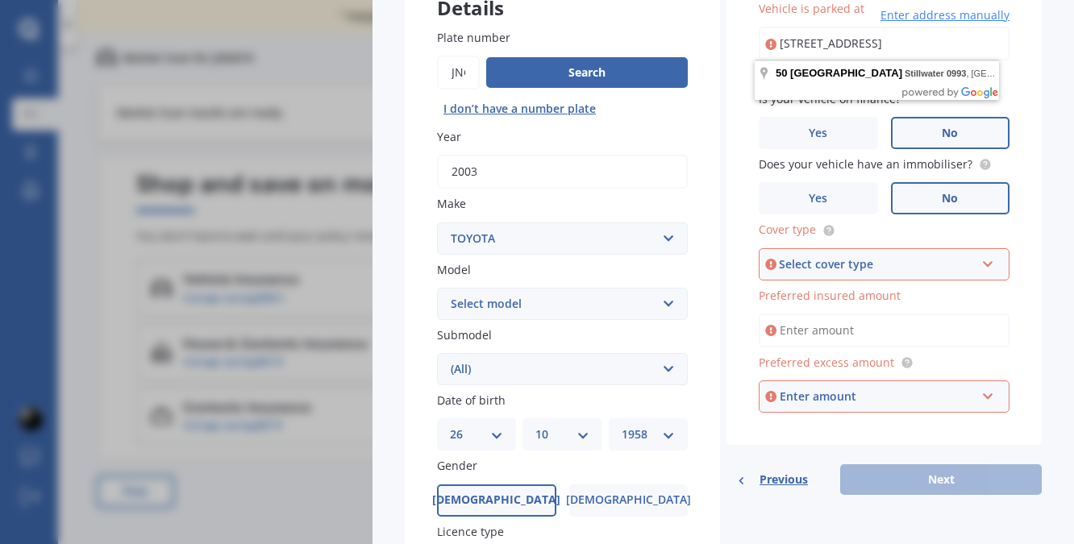
click at [981, 259] on icon at bounding box center [988, 261] width 14 height 11
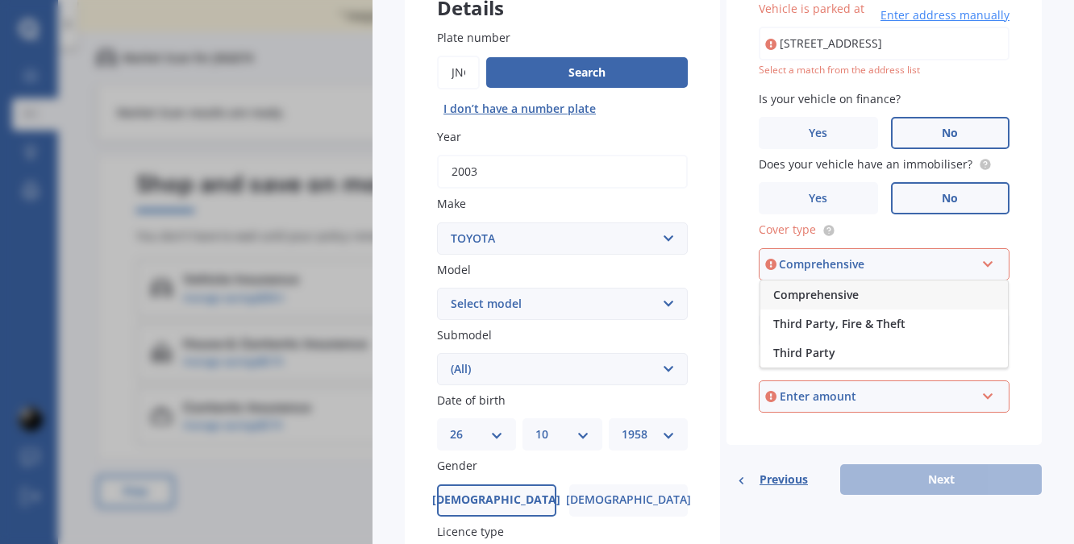
click at [847, 292] on span "Comprehensive" at bounding box center [815, 294] width 85 height 15
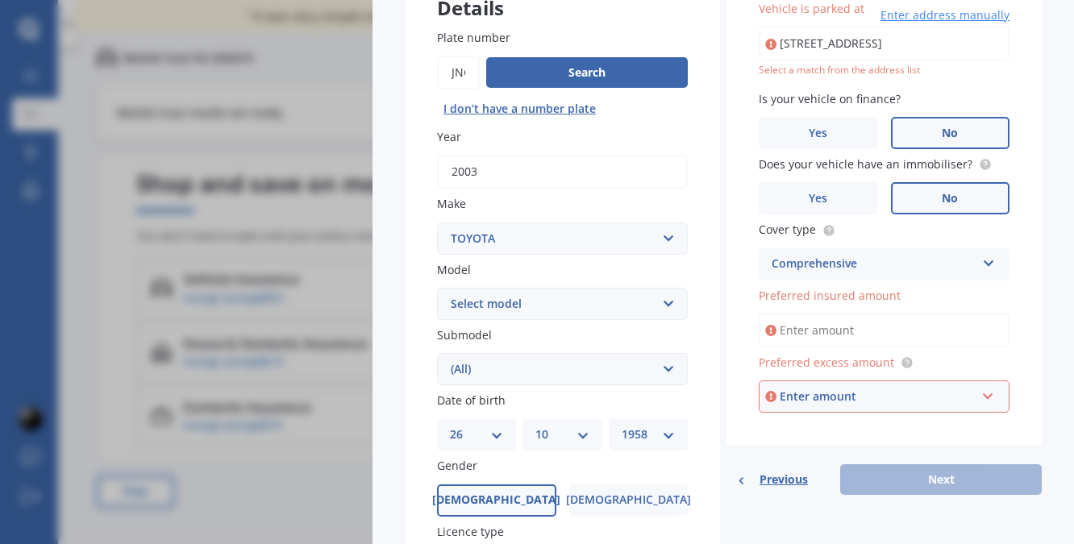
click at [825, 326] on input "Preferred insured amount" at bounding box center [884, 331] width 251 height 34
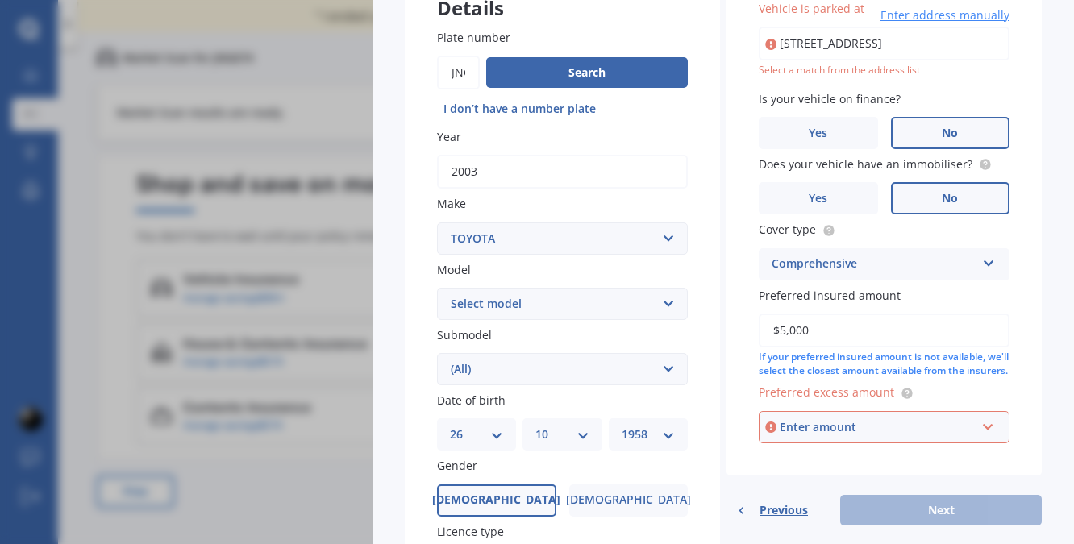
type input "$5,000"
click at [1042, 332] on div "Vehicle Market Scan 70 % We just need a few more details to provide an accurate…" at bounding box center [722, 272] width 701 height 544
click at [979, 442] on input "text" at bounding box center [878, 427] width 236 height 31
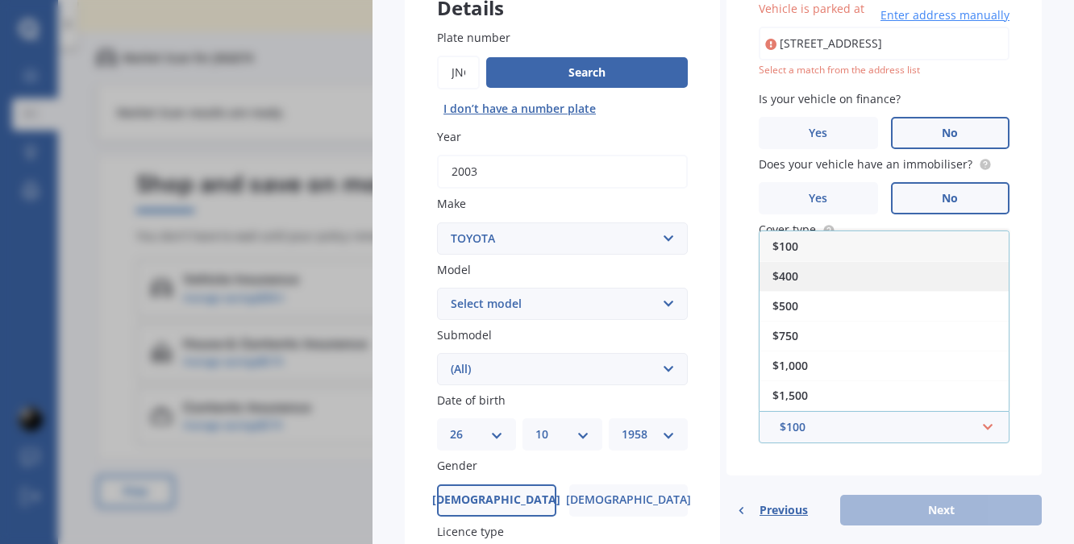
click at [779, 284] on span "$400" at bounding box center [785, 275] width 26 height 15
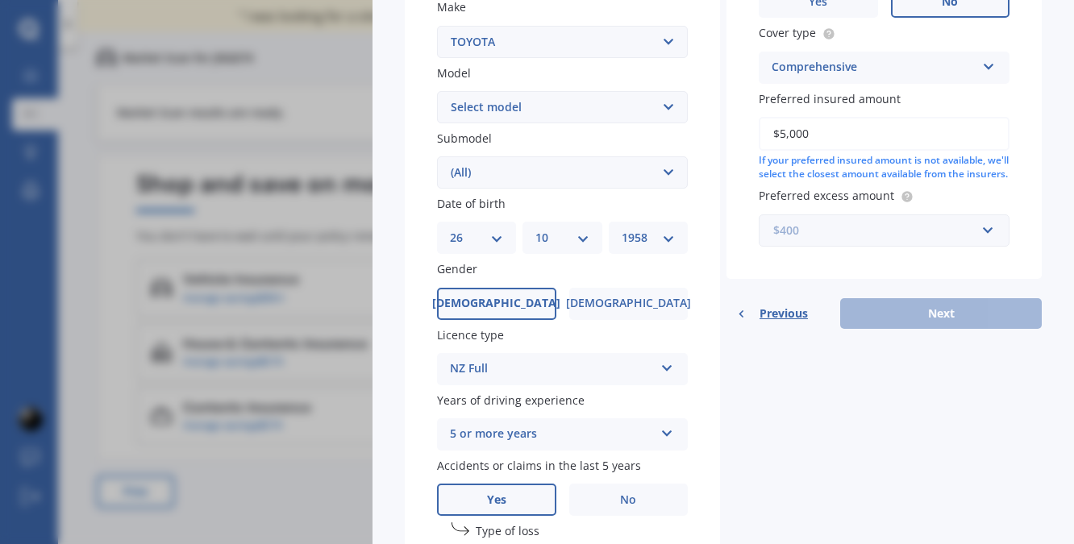
scroll to position [330, 0]
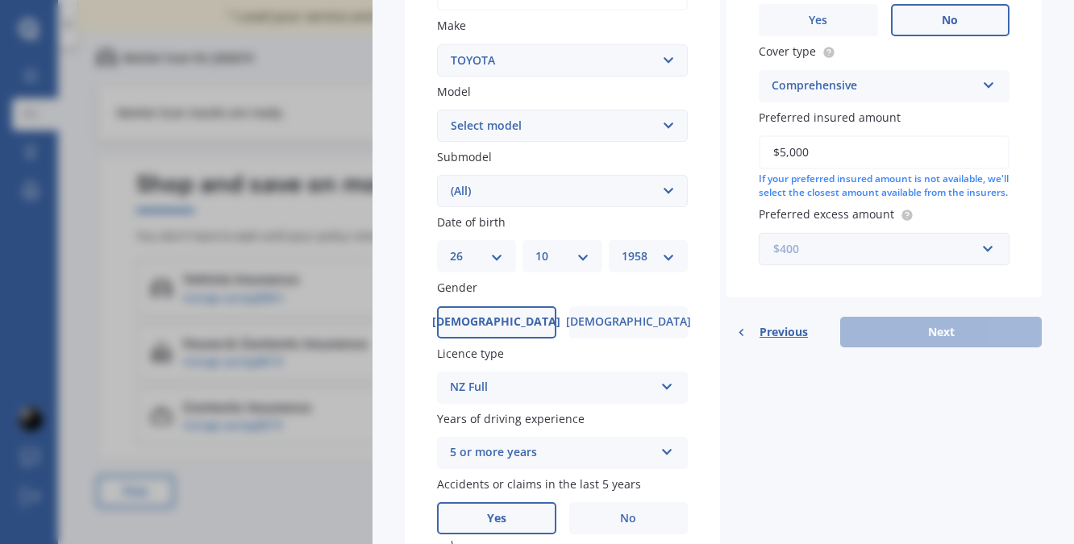
click at [977, 257] on input "text" at bounding box center [878, 249] width 236 height 31
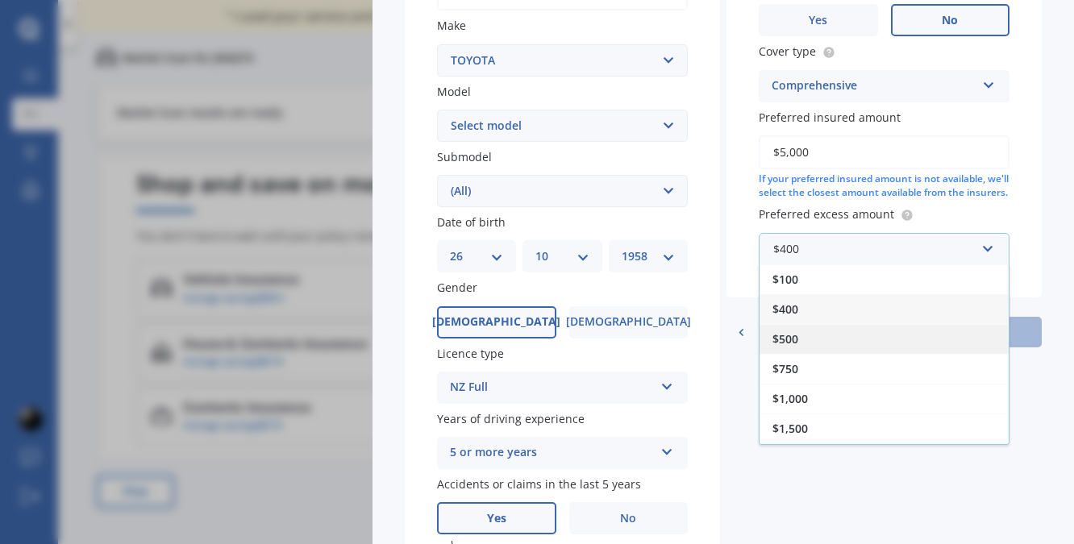
click at [787, 347] on span "$500" at bounding box center [785, 338] width 26 height 15
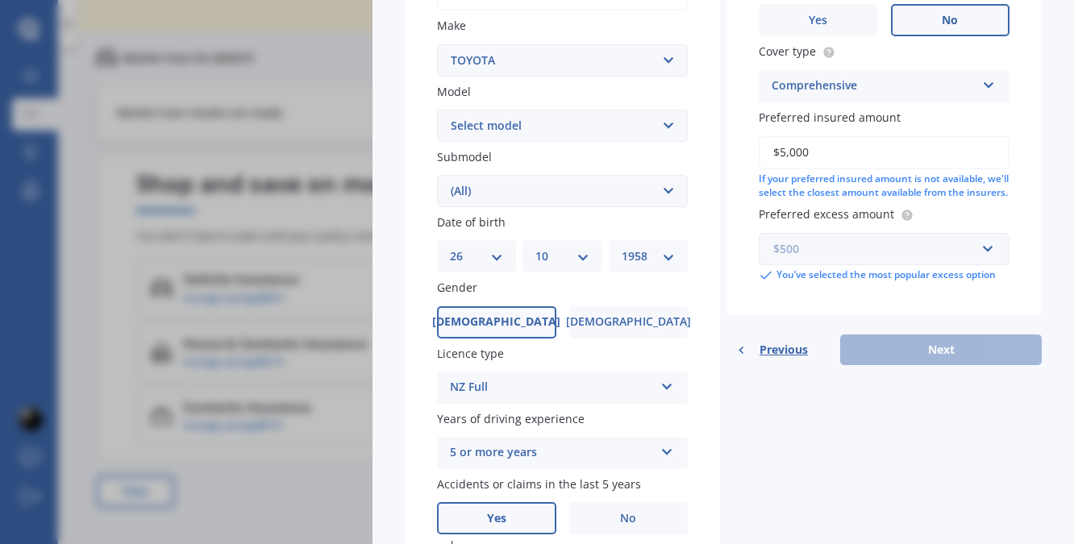
click at [977, 264] on input "text" at bounding box center [878, 249] width 236 height 31
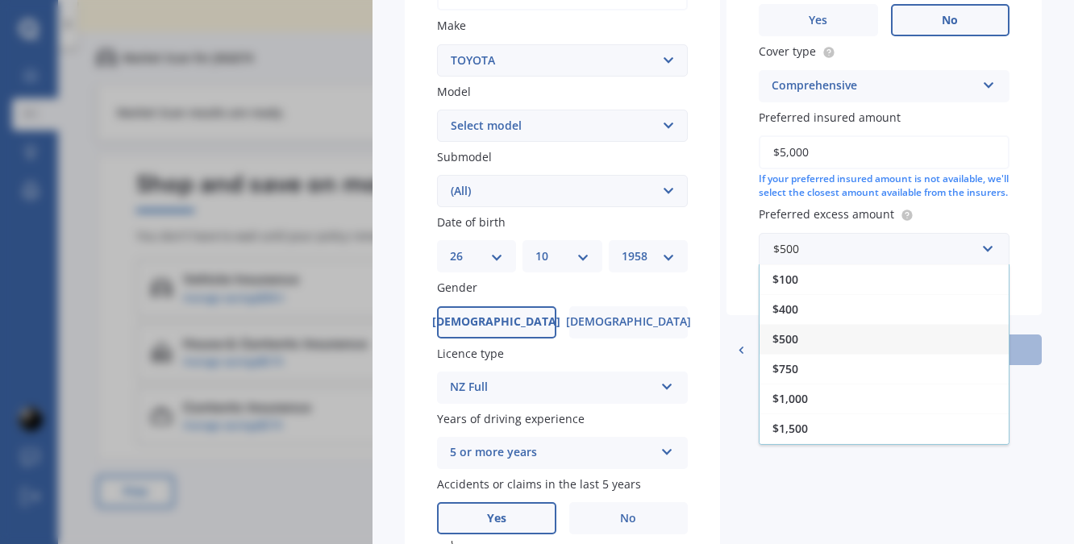
click at [772, 317] on span "$400" at bounding box center [785, 308] width 26 height 15
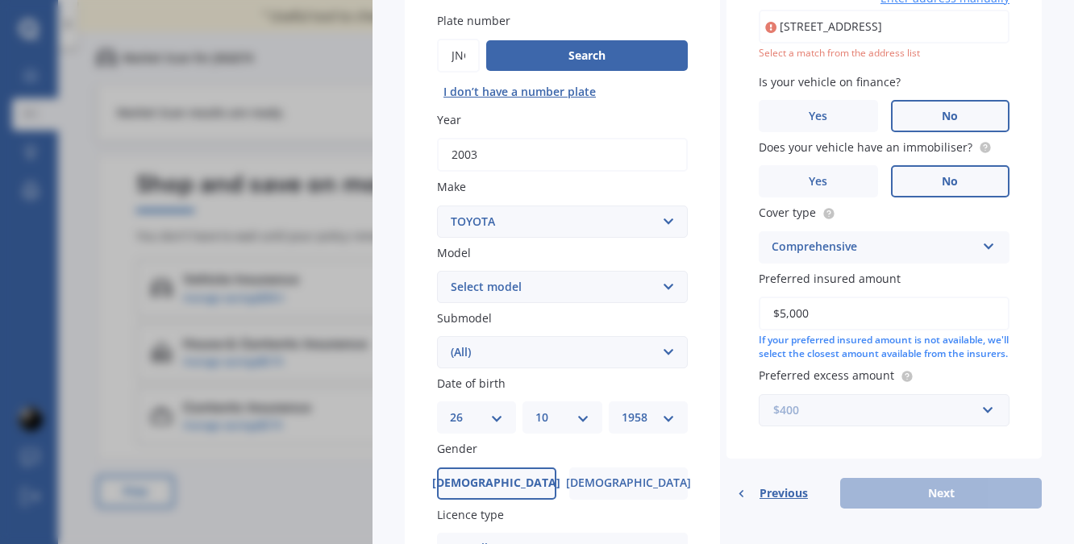
scroll to position [88, 0]
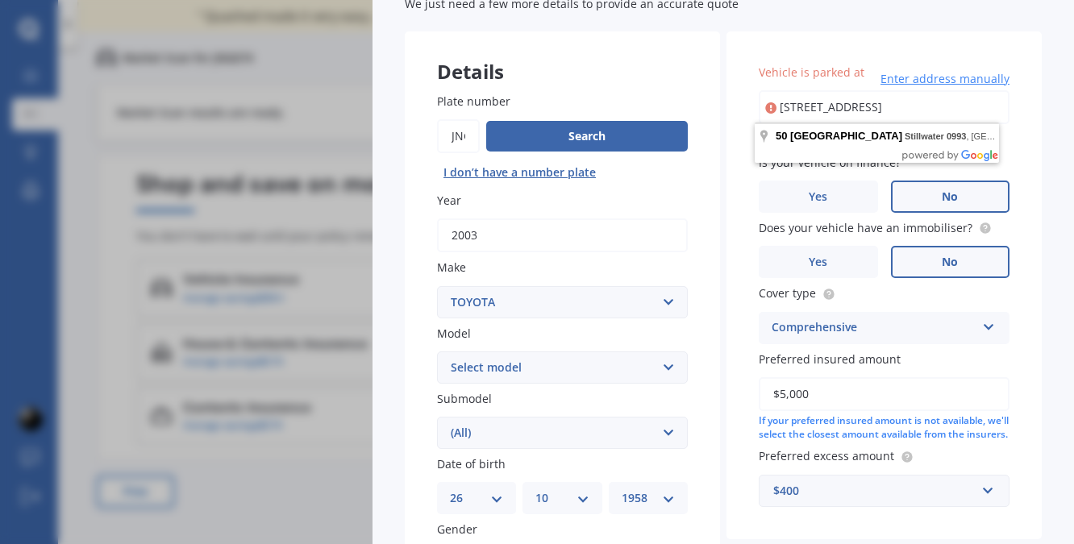
click at [858, 106] on input "[STREET_ADDRESS]" at bounding box center [884, 107] width 251 height 34
click at [857, 107] on input "[STREET_ADDRESS]" at bounding box center [884, 107] width 251 height 34
type input "[STREET_ADDRESS]"
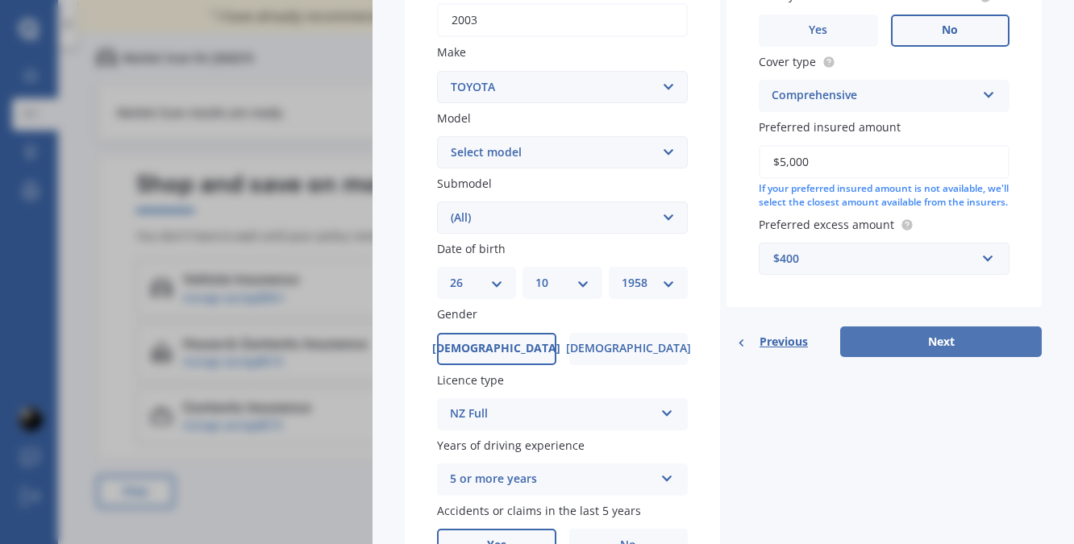
scroll to position [330, 0]
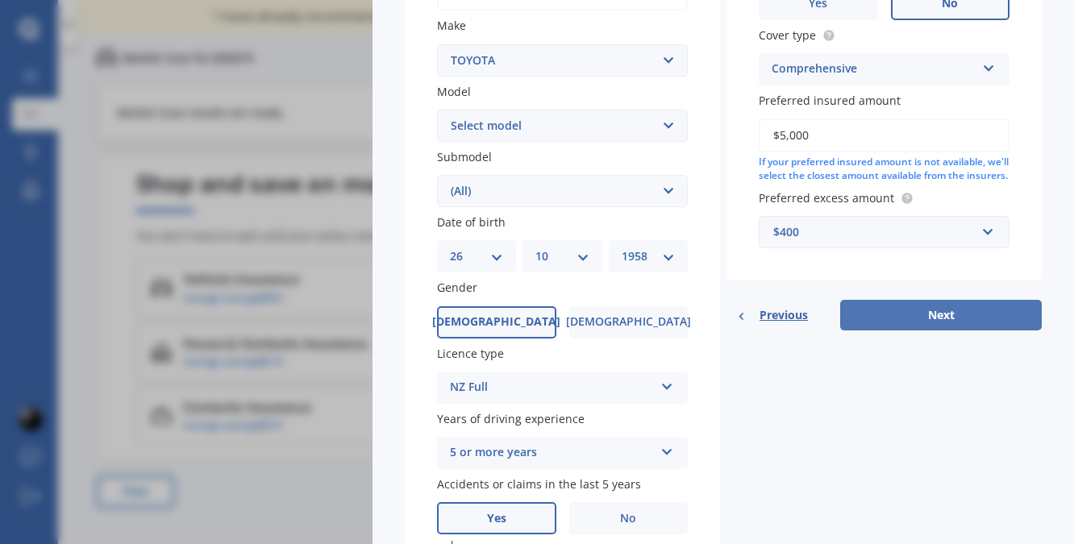
click at [957, 319] on button "Next" at bounding box center [941, 315] width 202 height 31
select select "26"
select select "10"
select select "1958"
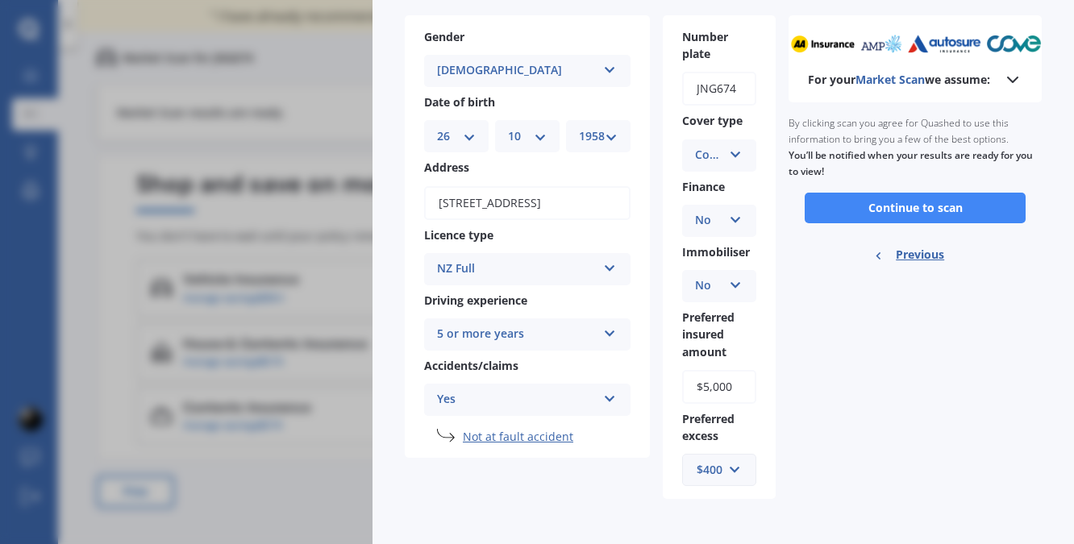
scroll to position [104, 0]
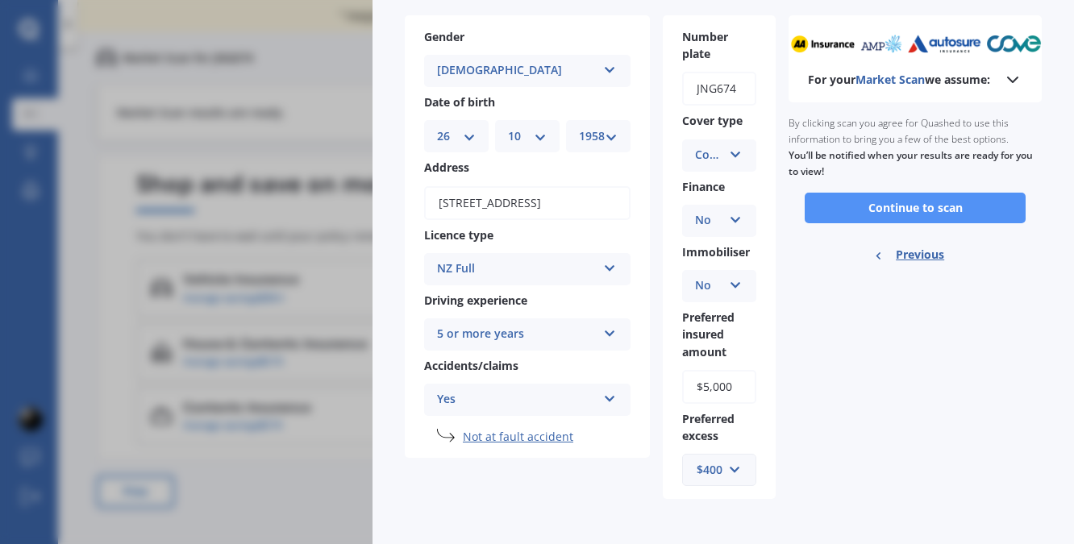
click at [902, 216] on button "Continue to scan" at bounding box center [915, 208] width 221 height 31
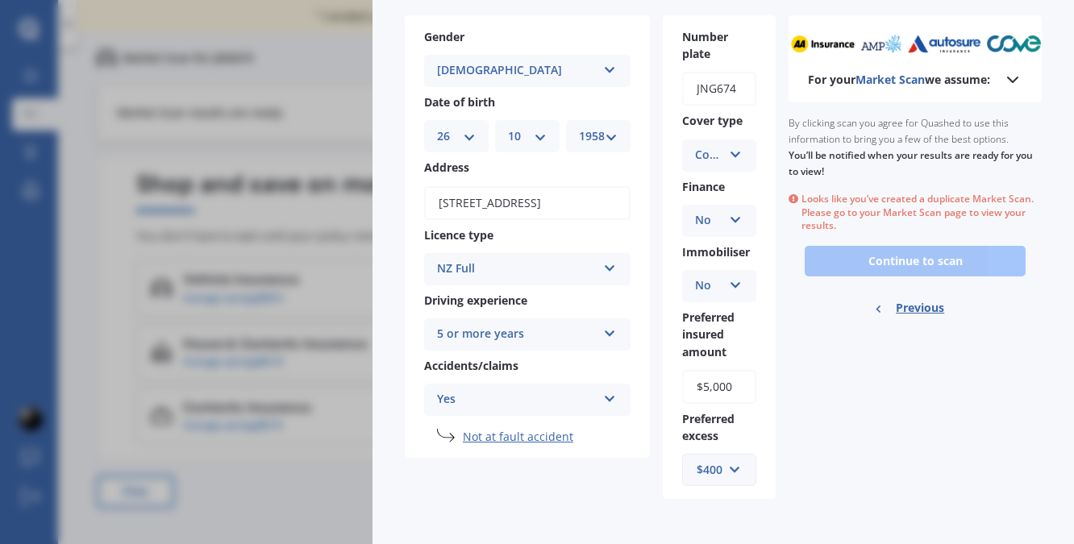
click at [922, 320] on span "Previous" at bounding box center [920, 308] width 48 height 24
select select "TOYOTA"
select select "[PERSON_NAME]"
select select "(ALL)"
select select "26"
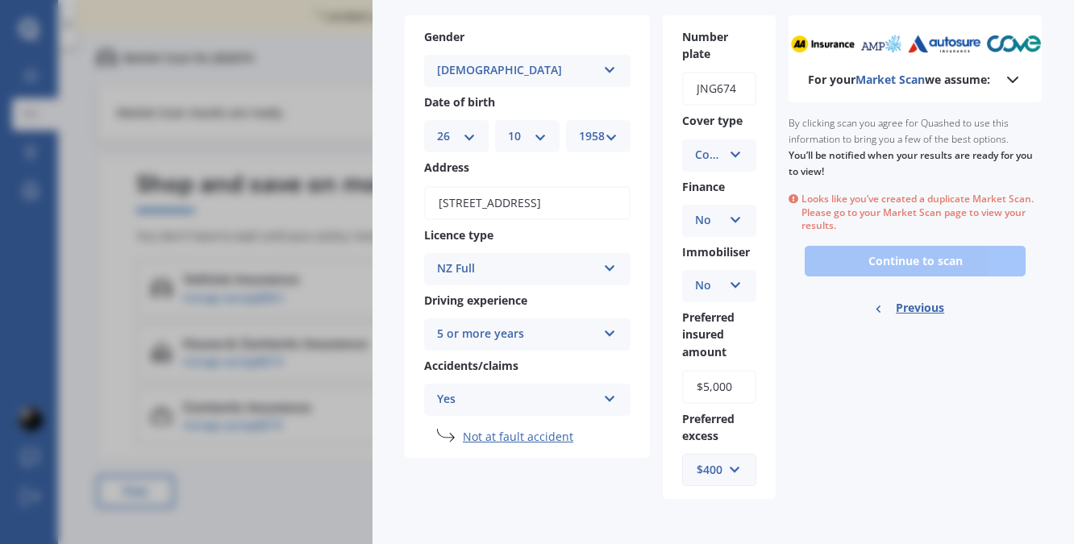
select select "10"
select select "1958"
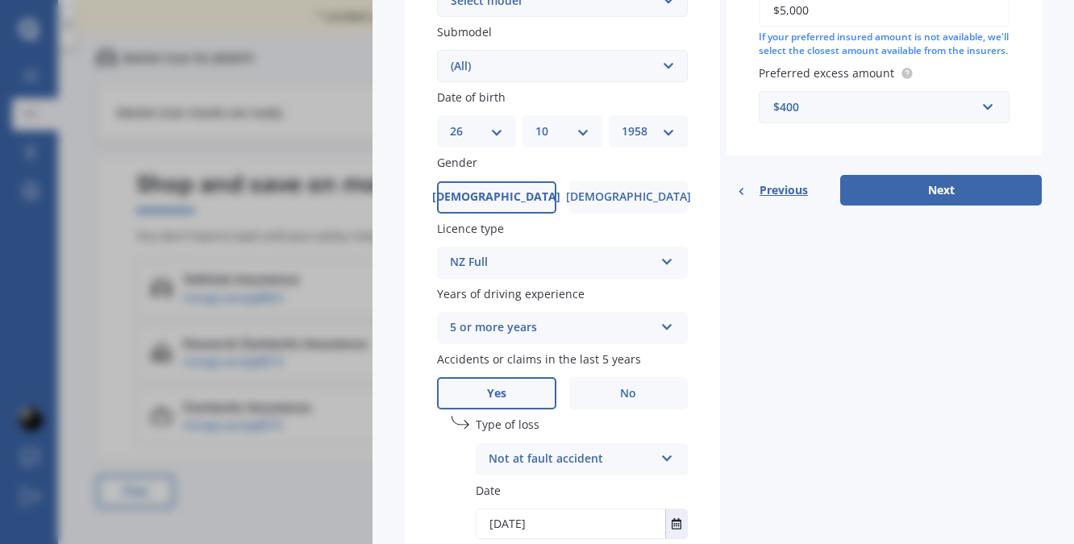
scroll to position [572, 0]
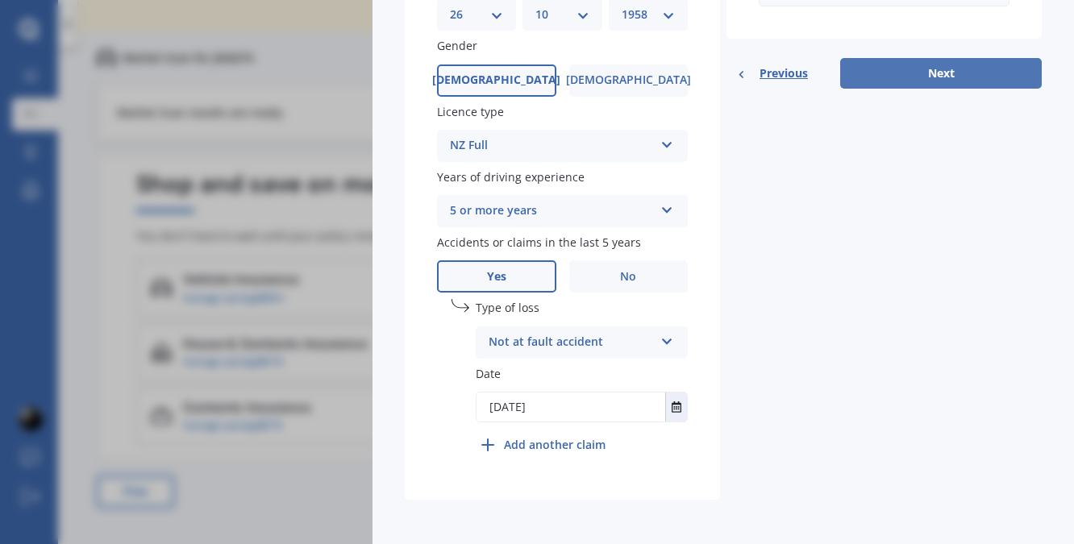
click at [987, 89] on button "Next" at bounding box center [941, 73] width 202 height 31
select select "26"
select select "10"
select select "1958"
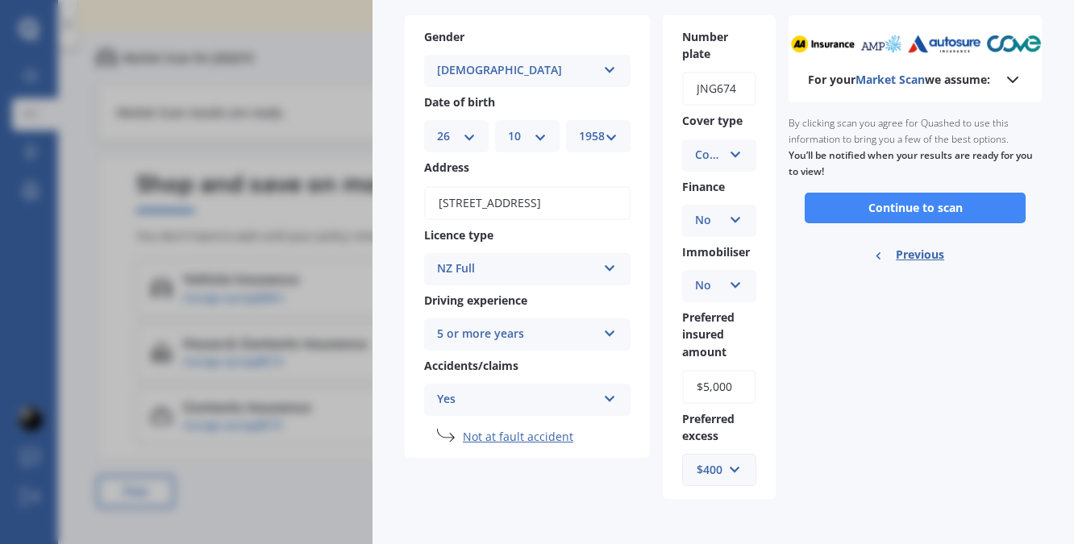
scroll to position [104, 0]
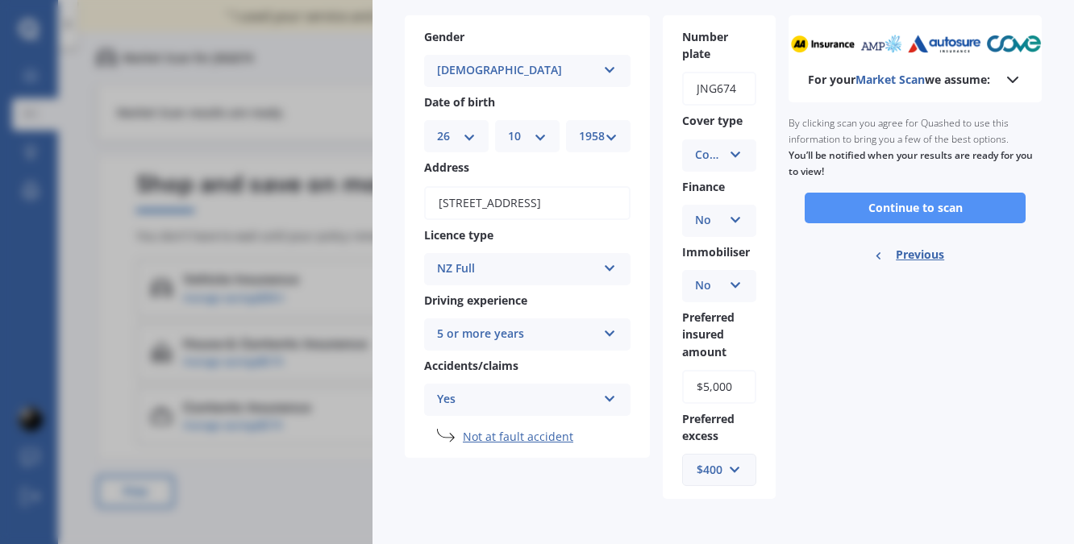
click at [943, 206] on button "Continue to scan" at bounding box center [915, 208] width 221 height 31
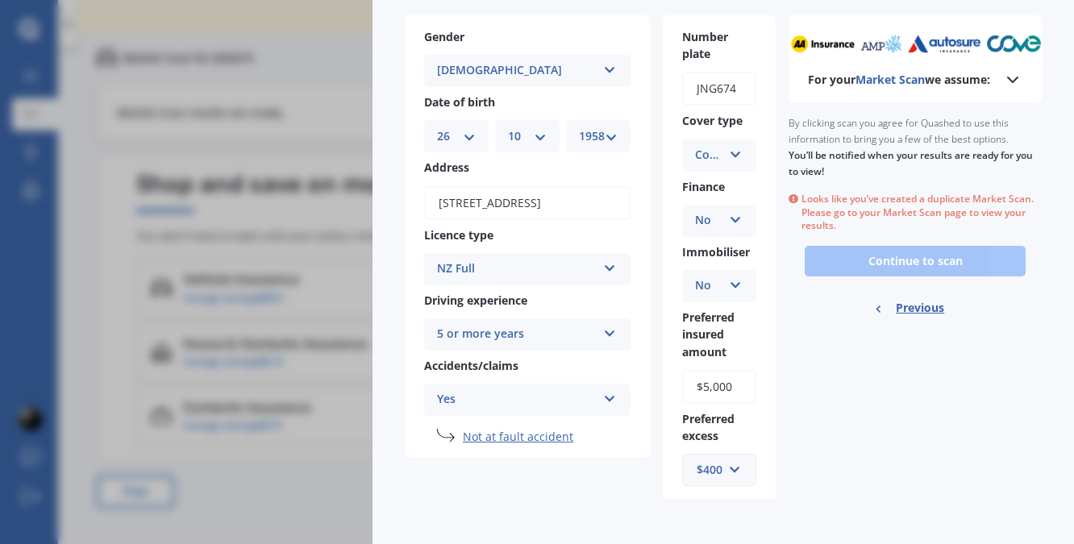
click at [900, 80] on span "Market Scan" at bounding box center [889, 79] width 69 height 15
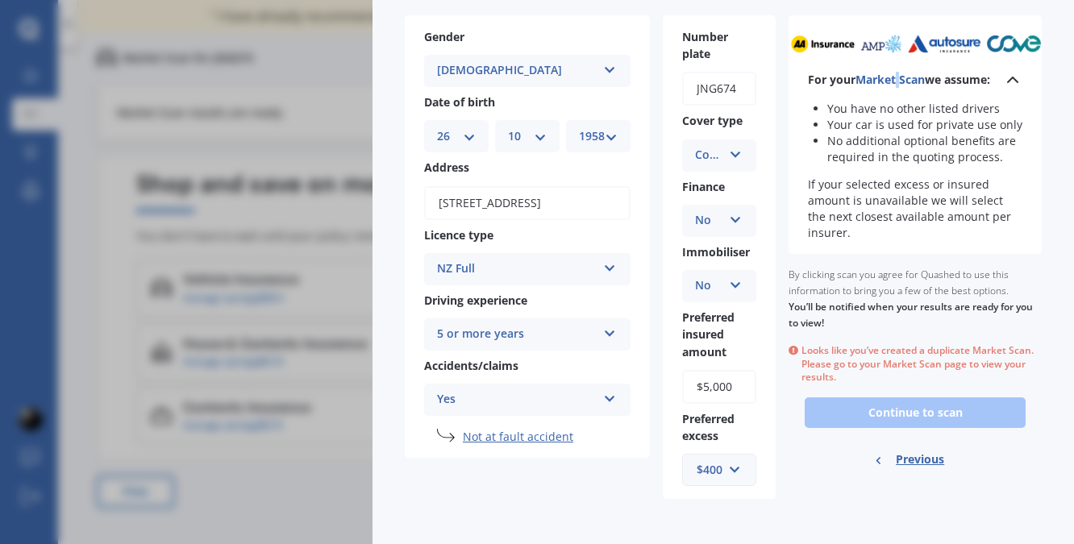
scroll to position [0, 0]
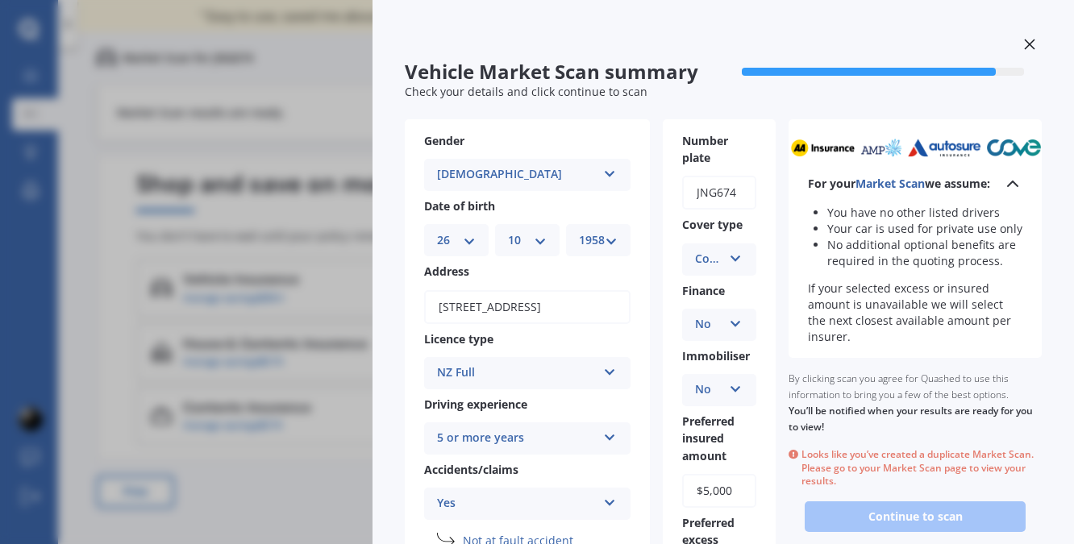
click at [1017, 35] on div at bounding box center [1029, 46] width 24 height 28
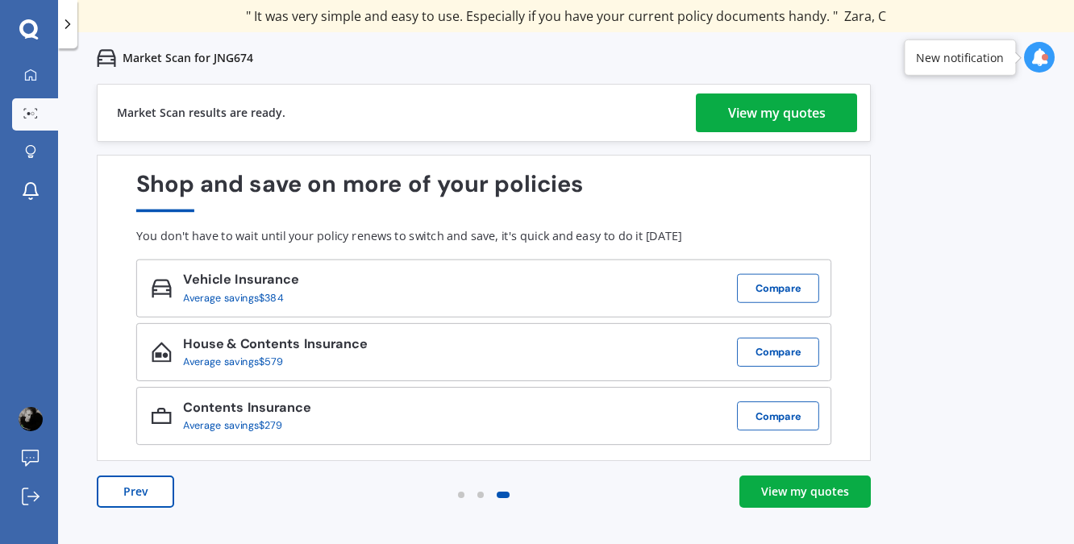
click at [983, 49] on div "New notification" at bounding box center [960, 57] width 88 height 16
click at [1037, 59] on icon at bounding box center [1039, 57] width 18 height 18
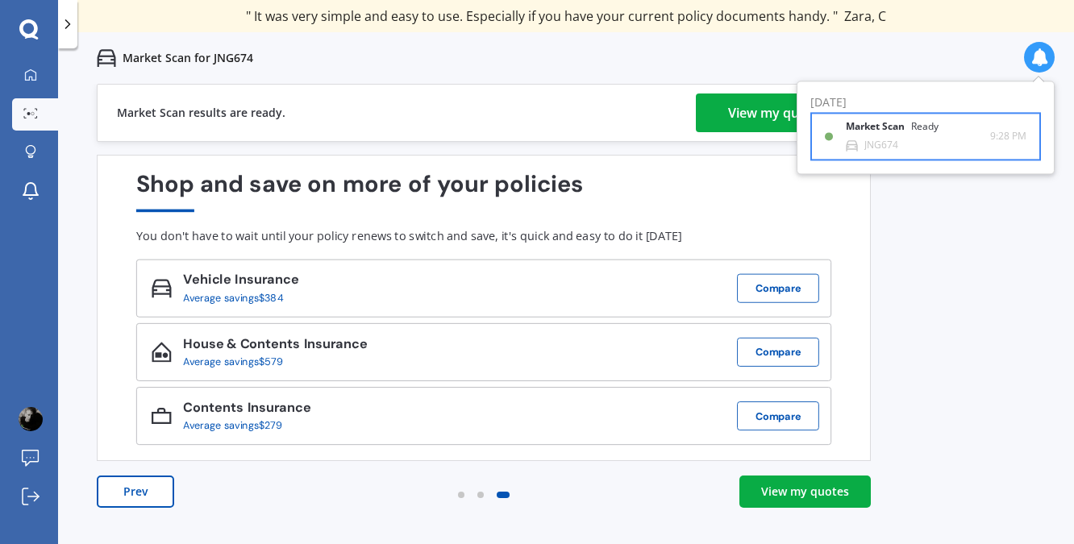
click at [890, 125] on b "Market Scan" at bounding box center [878, 127] width 65 height 11
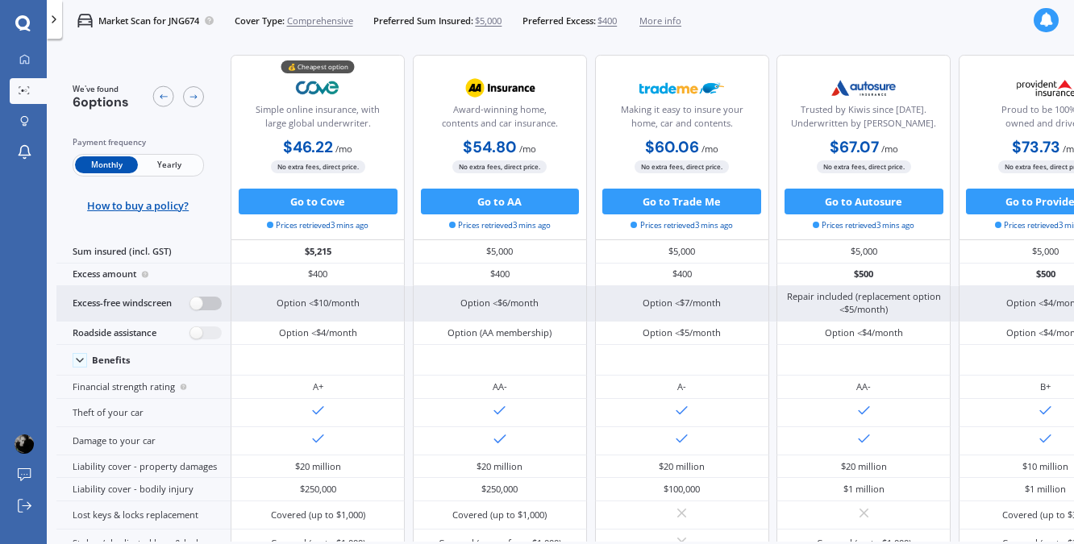
click at [190, 302] on label at bounding box center [205, 304] width 31 height 14
radio input "true"
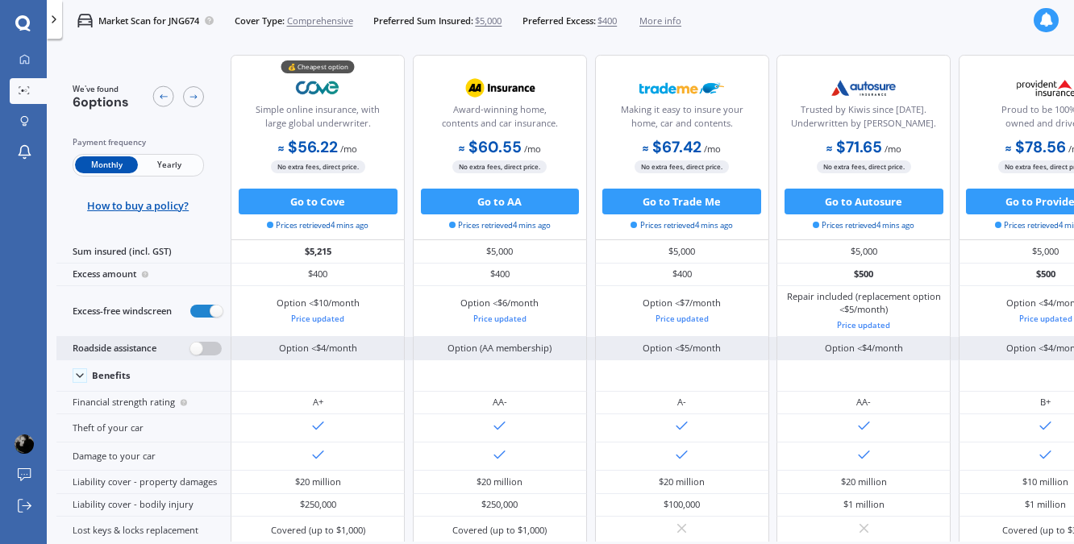
click at [203, 351] on label at bounding box center [205, 349] width 31 height 14
radio input "true"
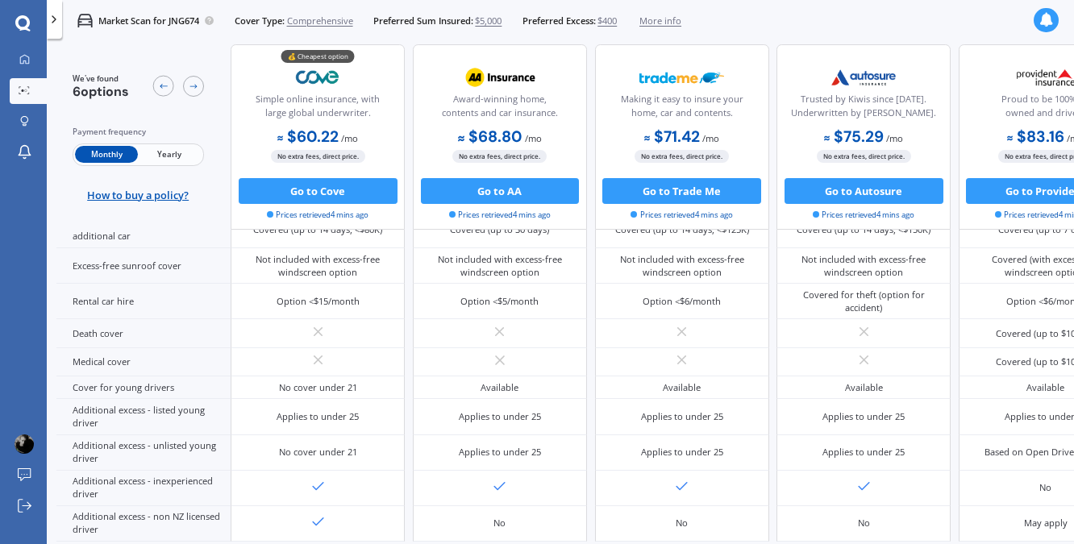
scroll to position [838, 0]
